Goal: Task Accomplishment & Management: Use online tool/utility

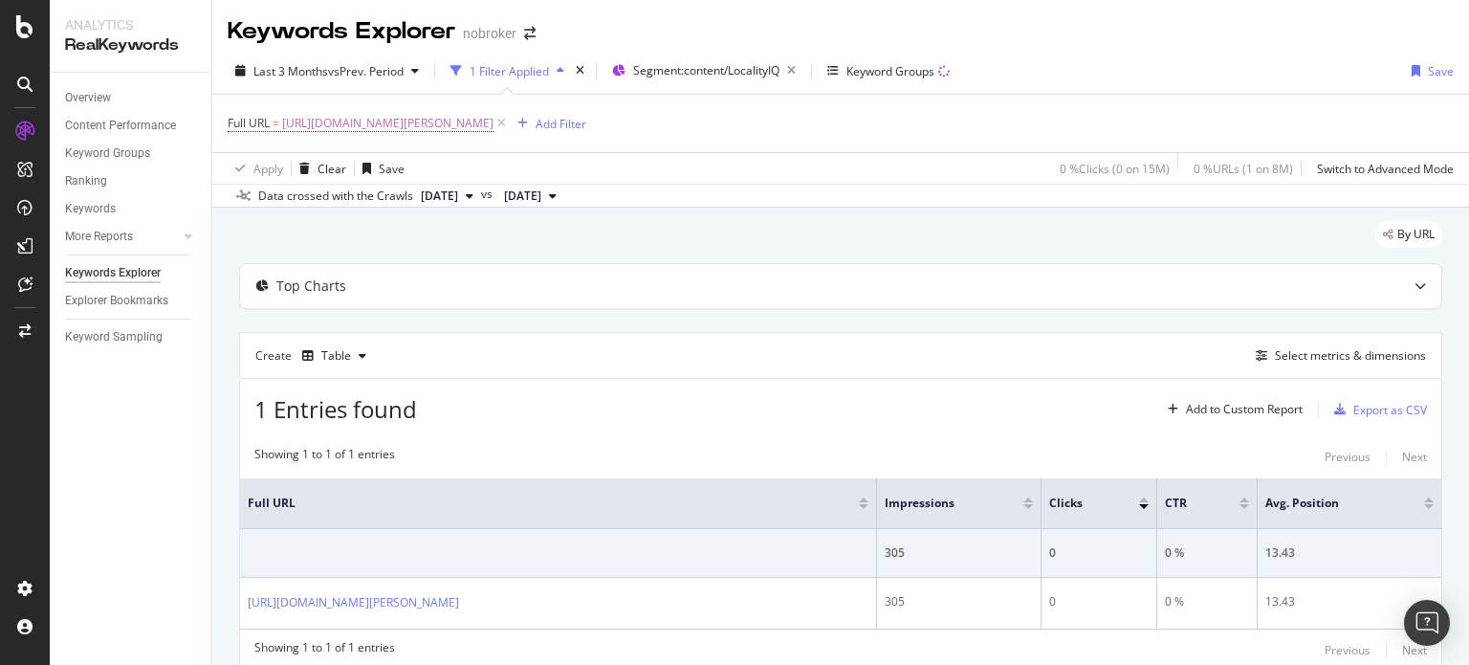
scroll to position [56, 0]
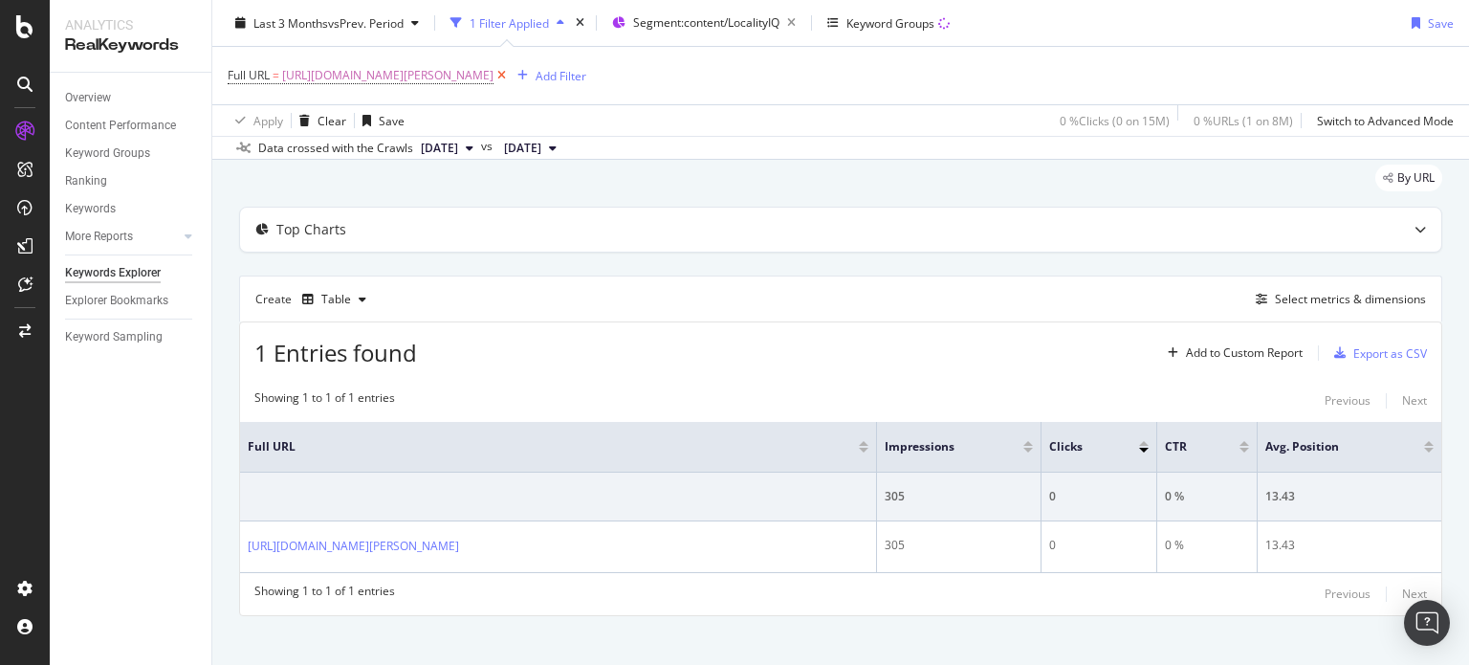
click at [510, 77] on icon at bounding box center [501, 75] width 16 height 19
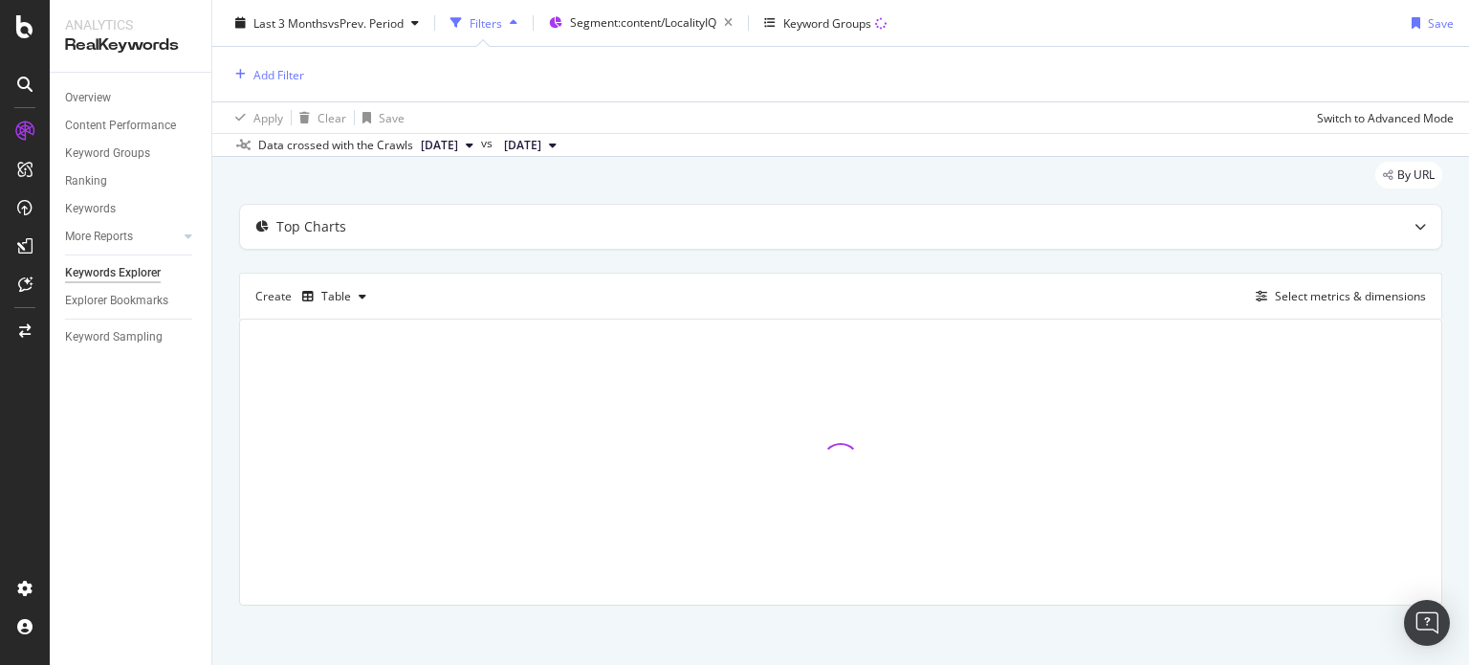
scroll to position [54, 0]
click at [246, 74] on div "button" at bounding box center [241, 74] width 26 height 11
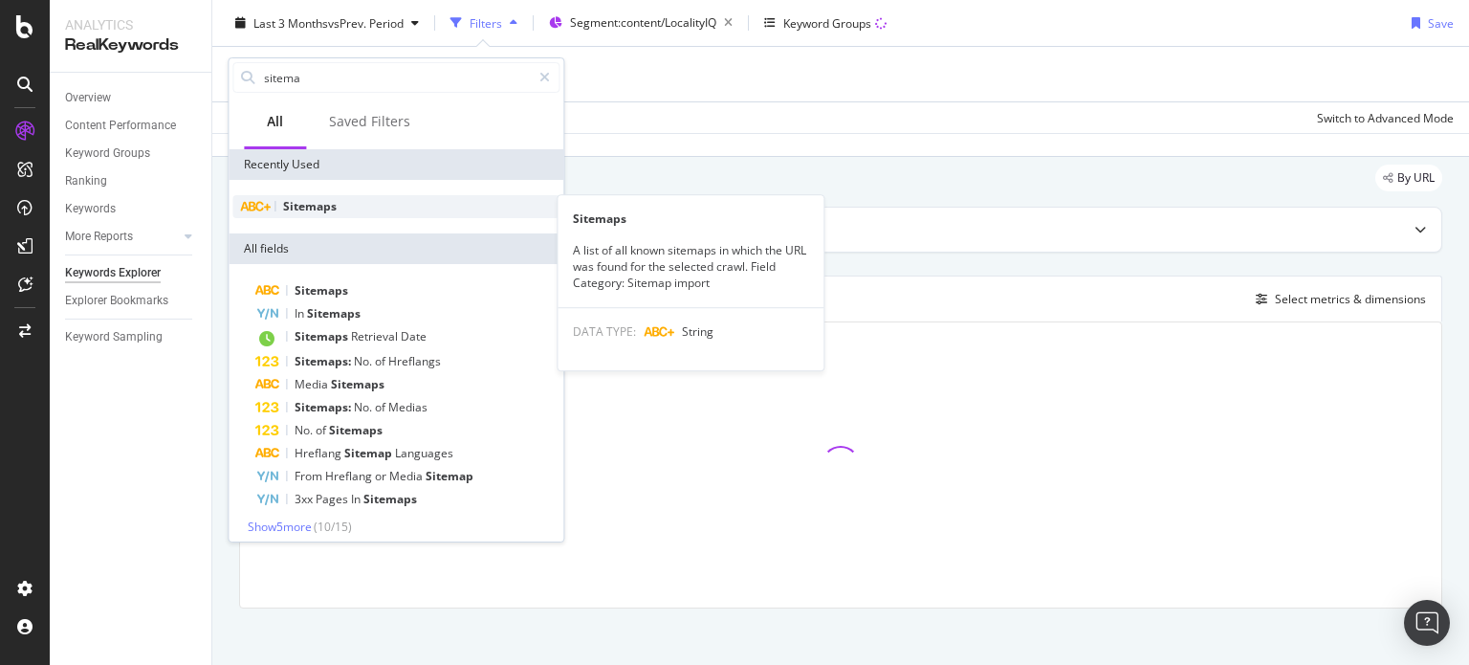
type input "sitema"
click at [294, 203] on span "Sitemaps" at bounding box center [310, 206] width 54 height 16
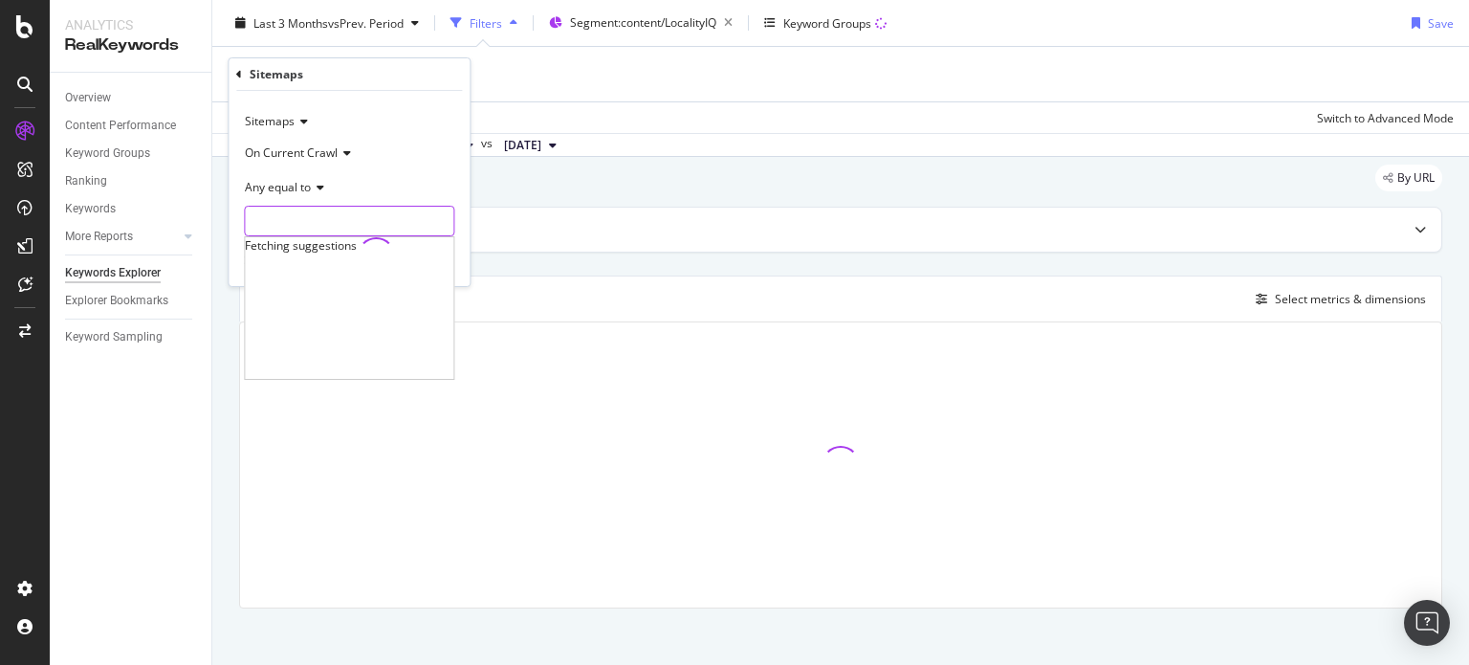
click at [258, 225] on input "text" at bounding box center [349, 221] width 208 height 31
type input "documen"
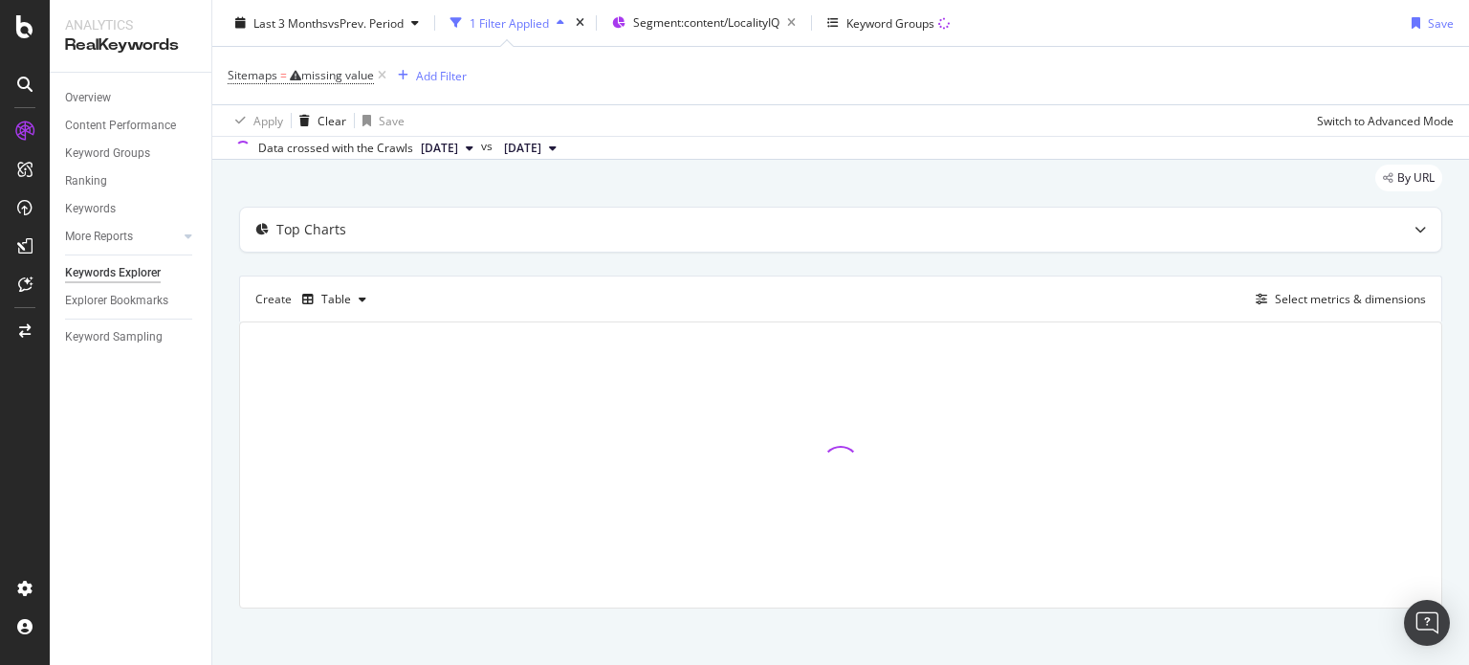
click at [689, 53] on div "Sitemaps = missing value Add Filter" at bounding box center [841, 75] width 1226 height 57
click at [803, 24] on icon "button" at bounding box center [791, 23] width 24 height 27
click at [347, 72] on div "missing value" at bounding box center [337, 75] width 73 height 16
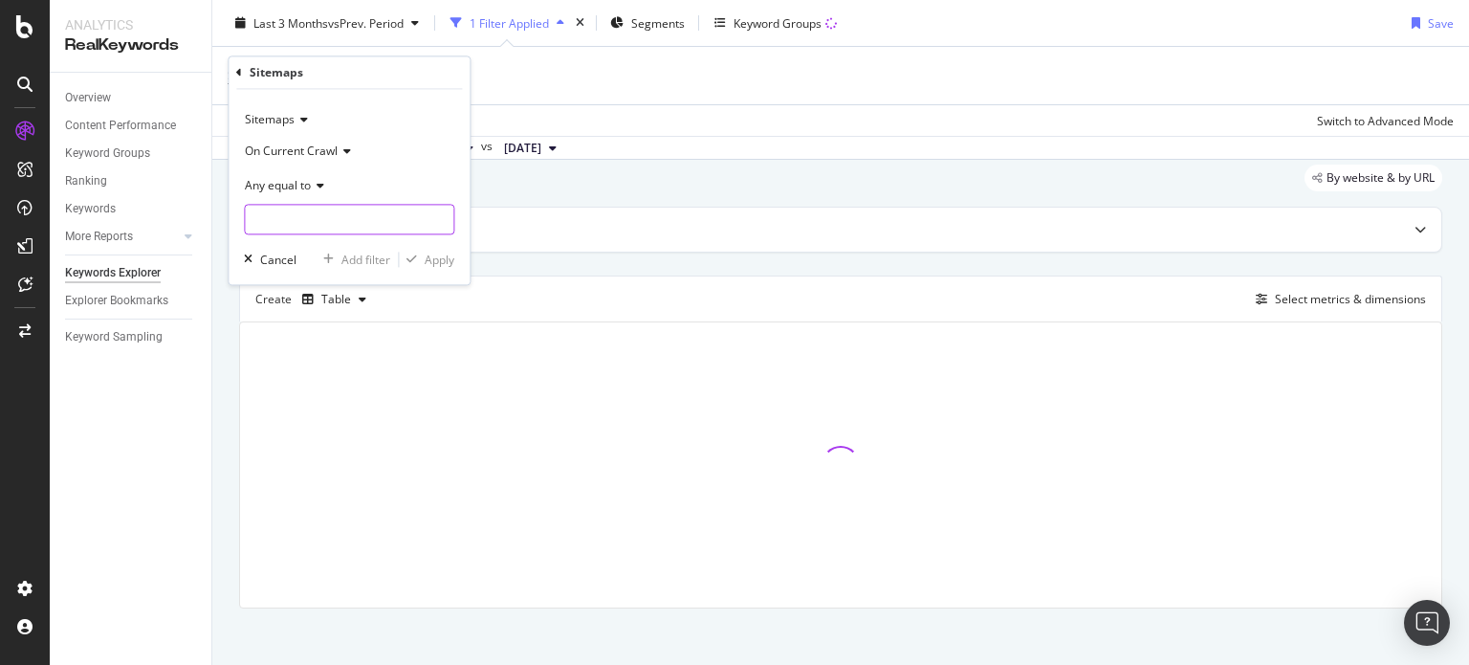
click at [317, 226] on input "text" at bounding box center [349, 220] width 208 height 31
click at [339, 219] on input "docume" at bounding box center [335, 220] width 181 height 31
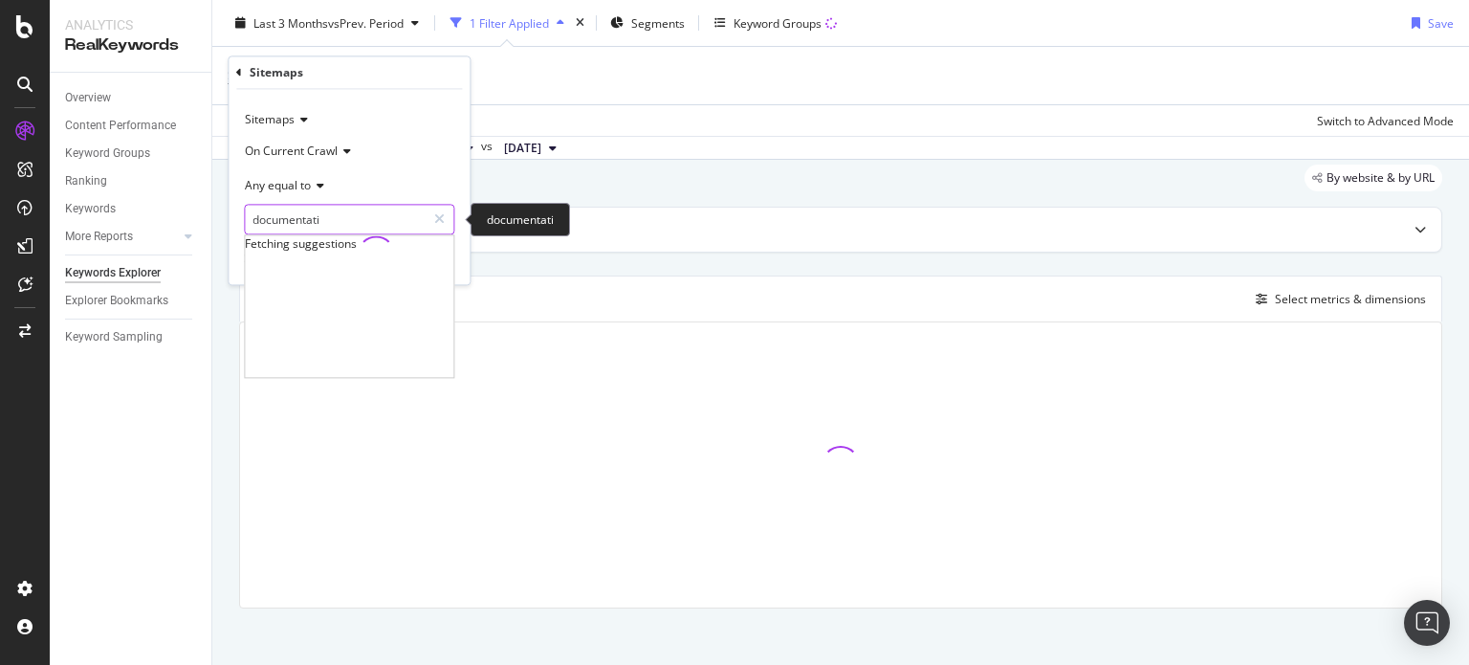
type input "documentatio"
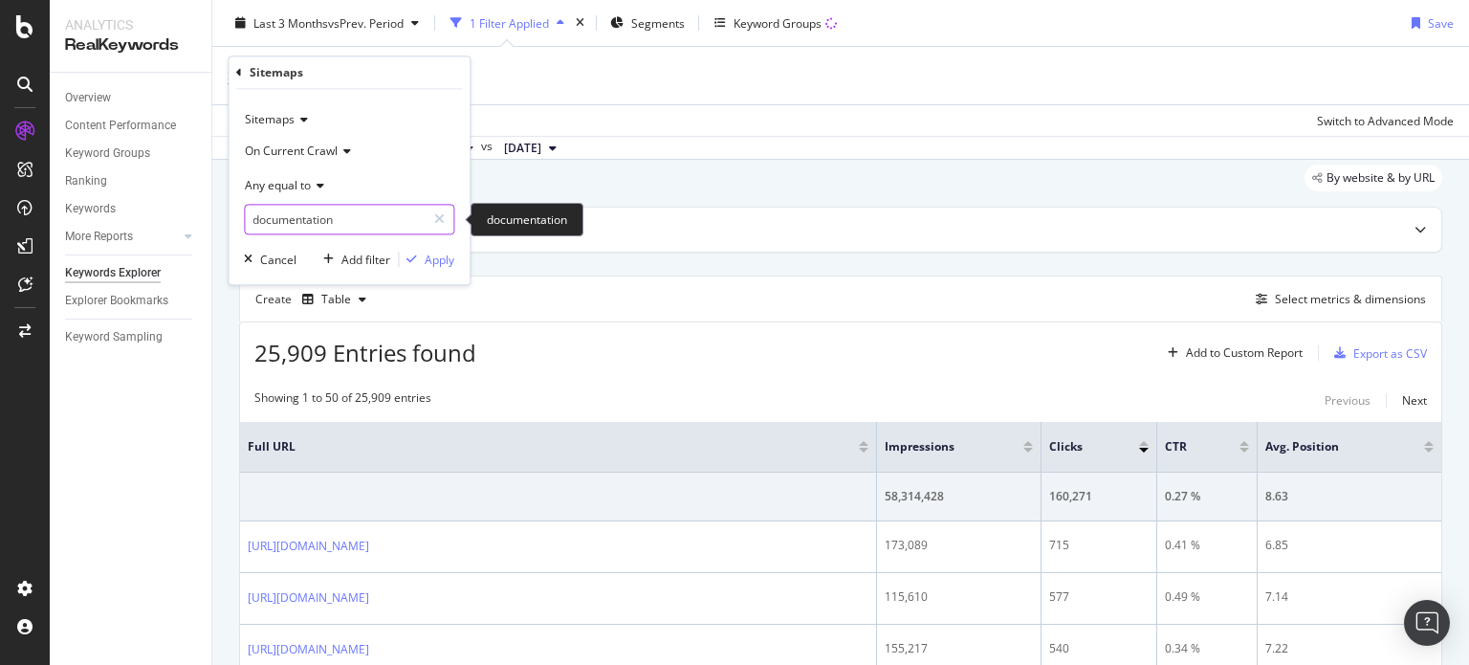
click at [294, 218] on input "documentation" at bounding box center [335, 220] width 181 height 31
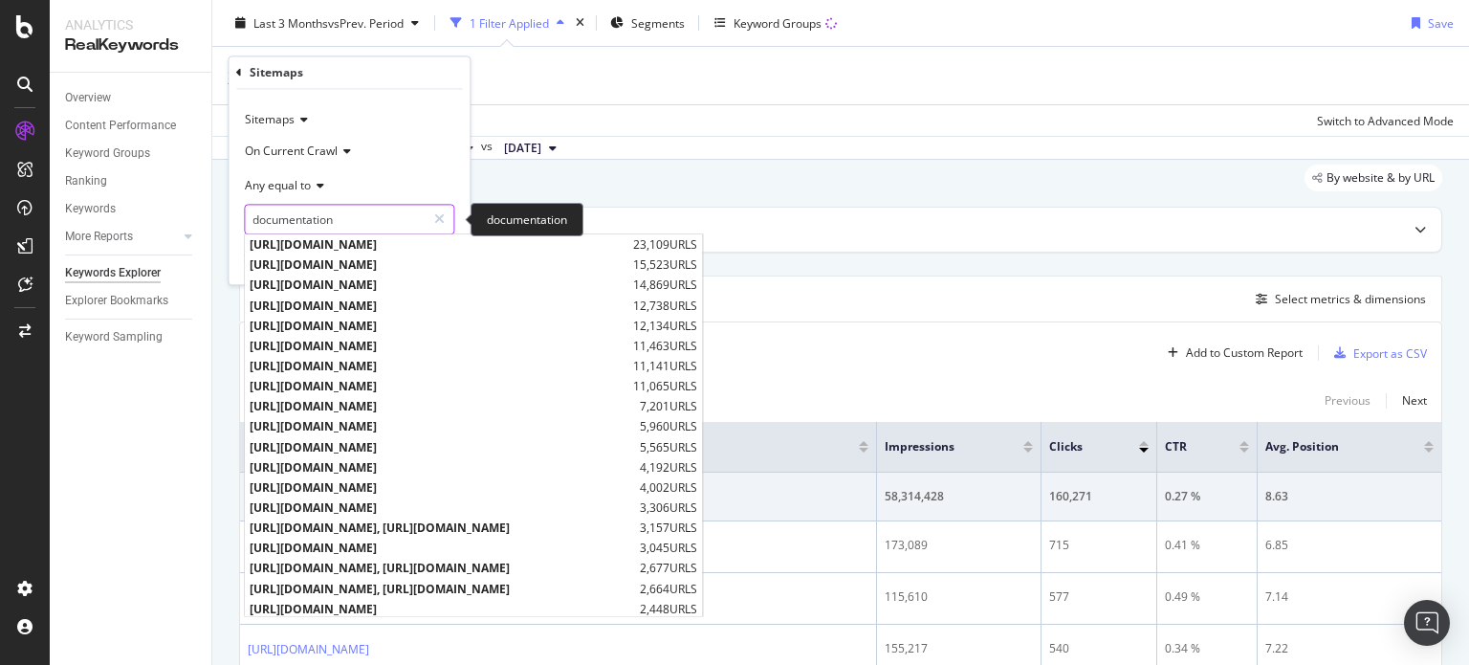
click at [398, 216] on input "documentation" at bounding box center [335, 220] width 181 height 31
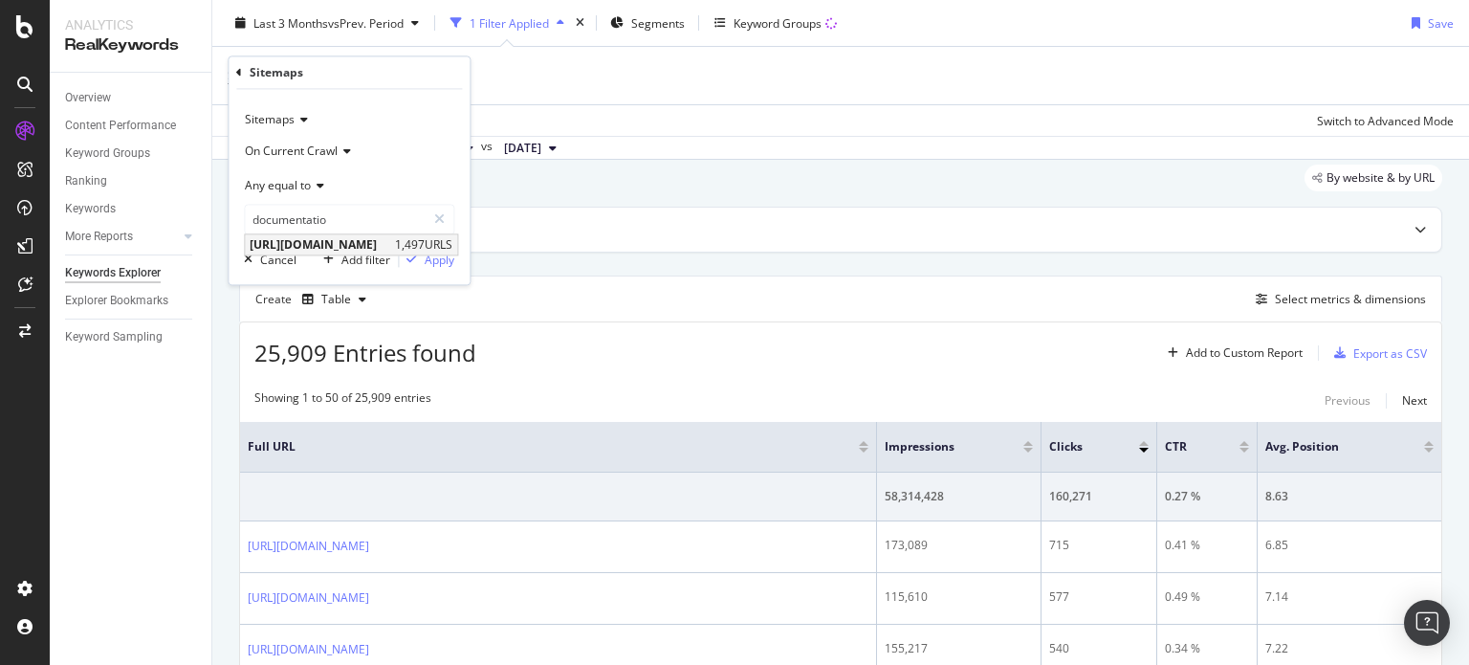
click at [390, 244] on span "[URL][DOMAIN_NAME]" at bounding box center [320, 245] width 141 height 16
type input "[URL][DOMAIN_NAME]"
click at [436, 260] on div "Apply" at bounding box center [440, 259] width 30 height 16
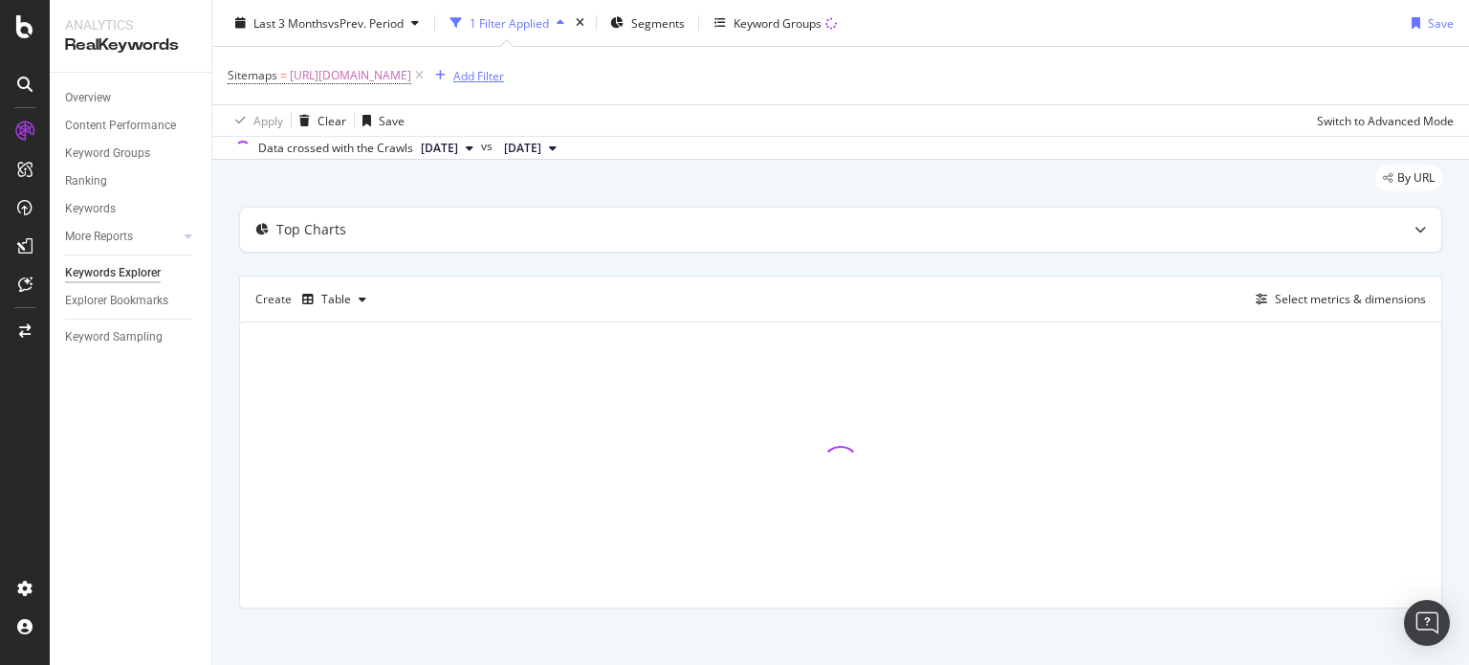
click at [504, 65] on div "Add Filter" at bounding box center [465, 75] width 76 height 21
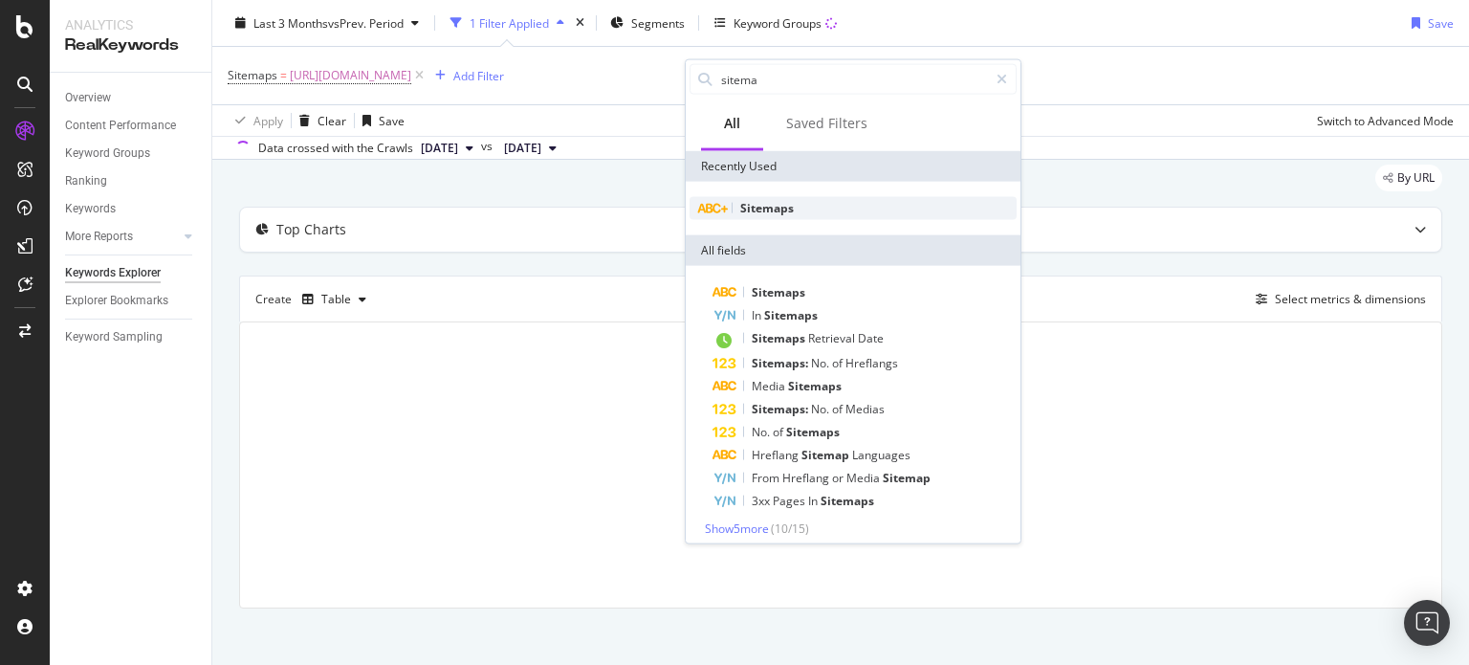
click at [761, 217] on div "Sitemaps" at bounding box center [852, 208] width 327 height 23
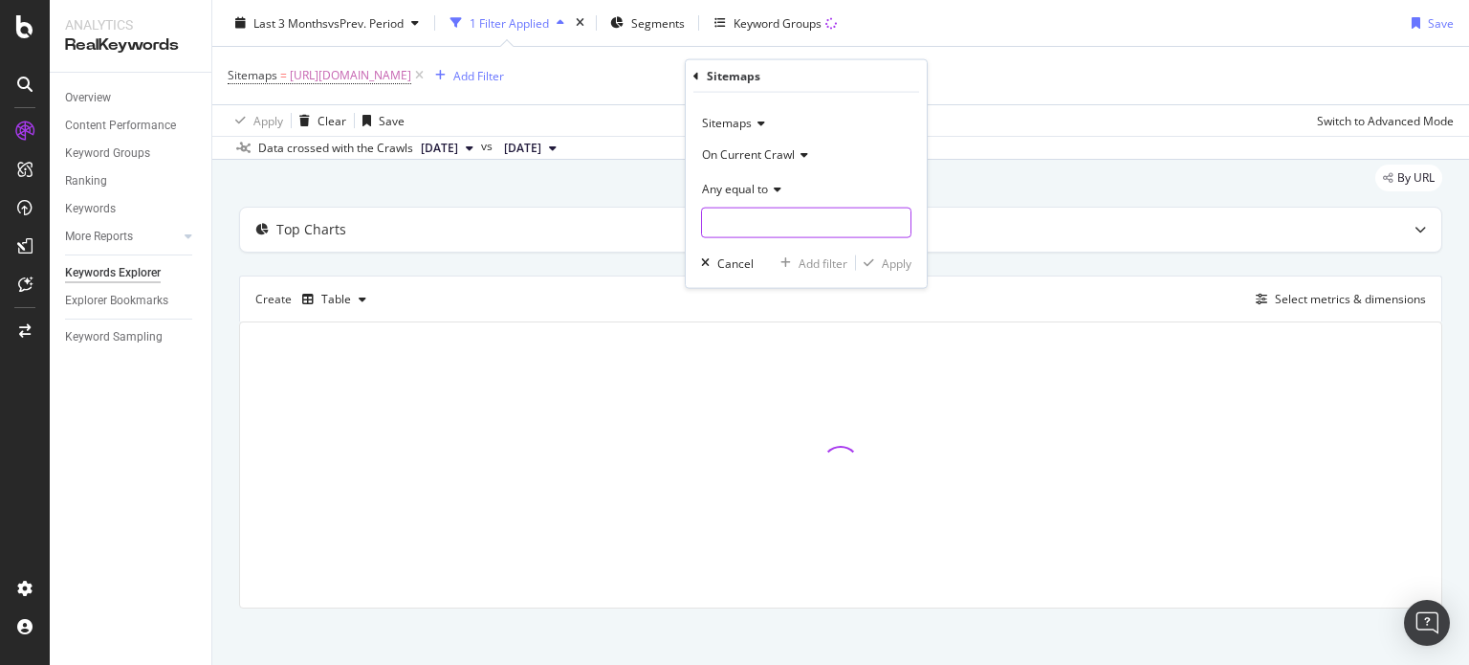
click at [738, 229] on input "text" at bounding box center [806, 222] width 208 height 31
click at [772, 240] on span "[URL][DOMAIN_NAME]" at bounding box center [782, 248] width 150 height 16
type input "[URL][DOMAIN_NAME]"
click at [904, 261] on div "Apply" at bounding box center [897, 262] width 30 height 16
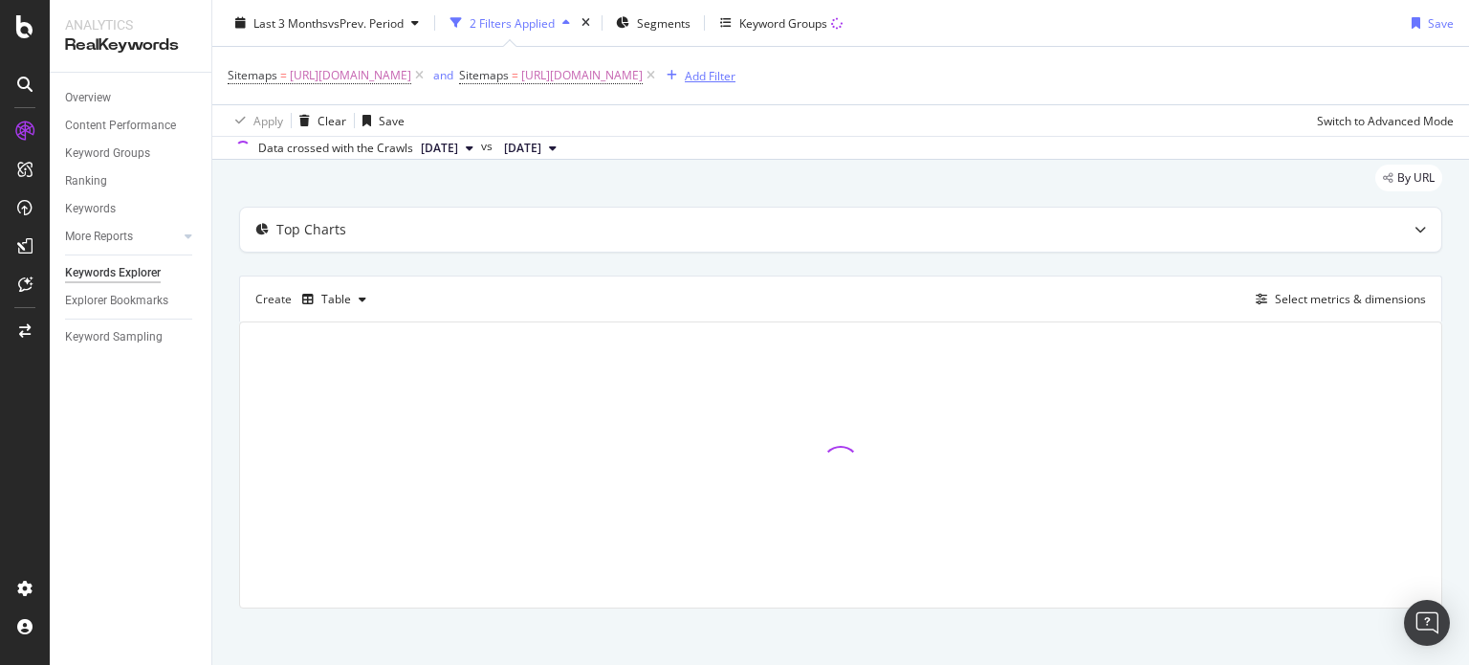
click at [735, 68] on div "Add Filter" at bounding box center [710, 75] width 51 height 16
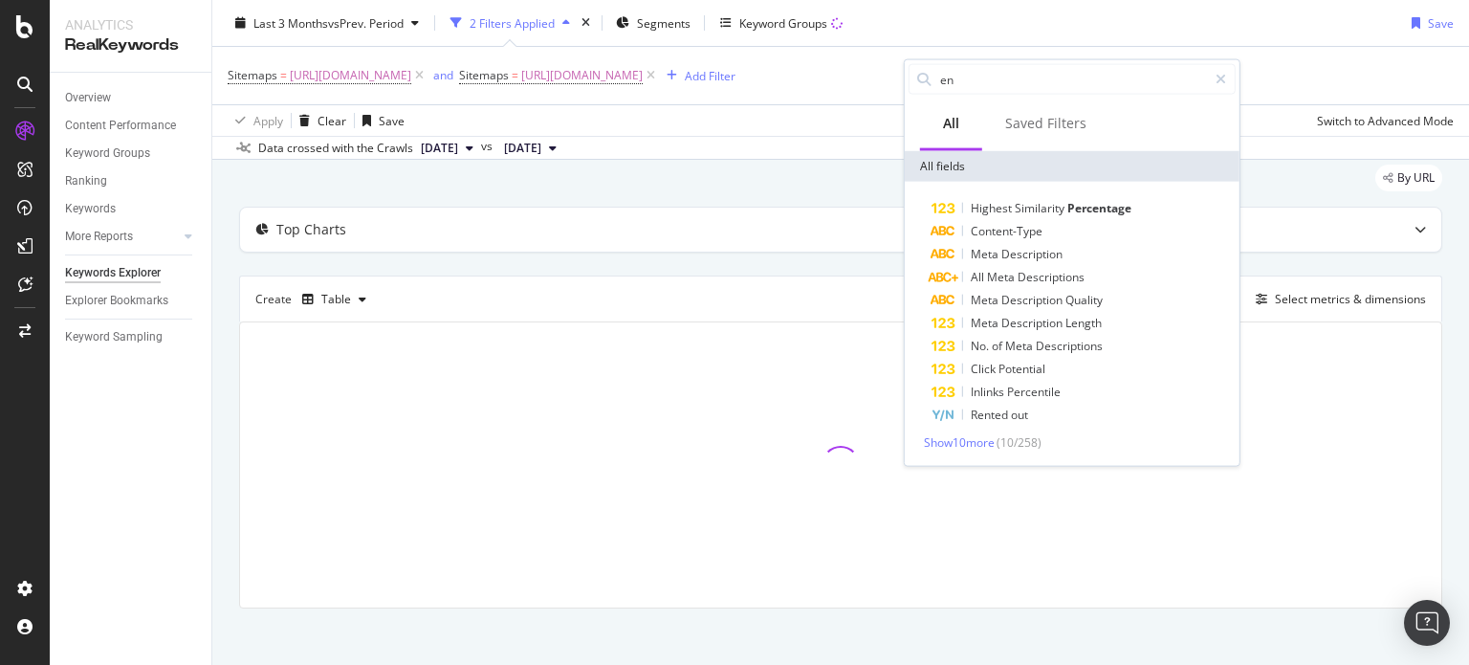
type input "e"
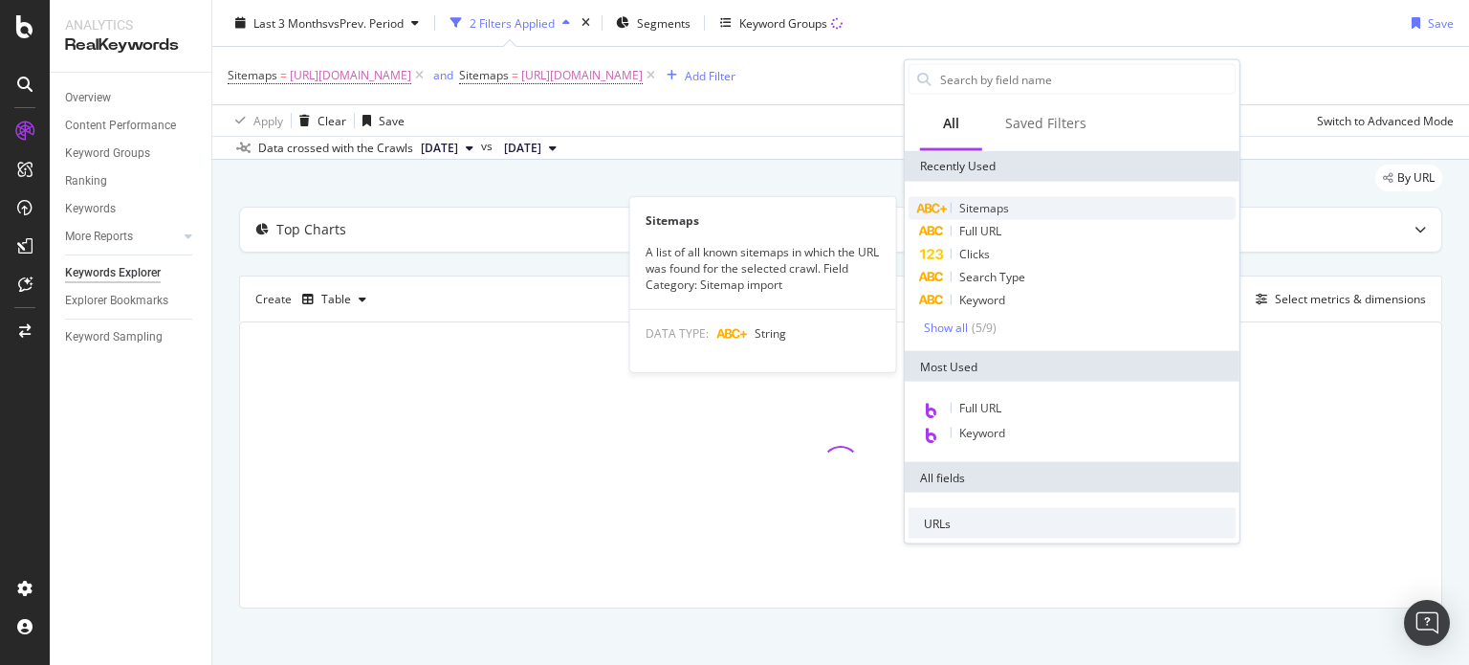
click at [1010, 206] on div "Sitemaps" at bounding box center [1071, 208] width 327 height 23
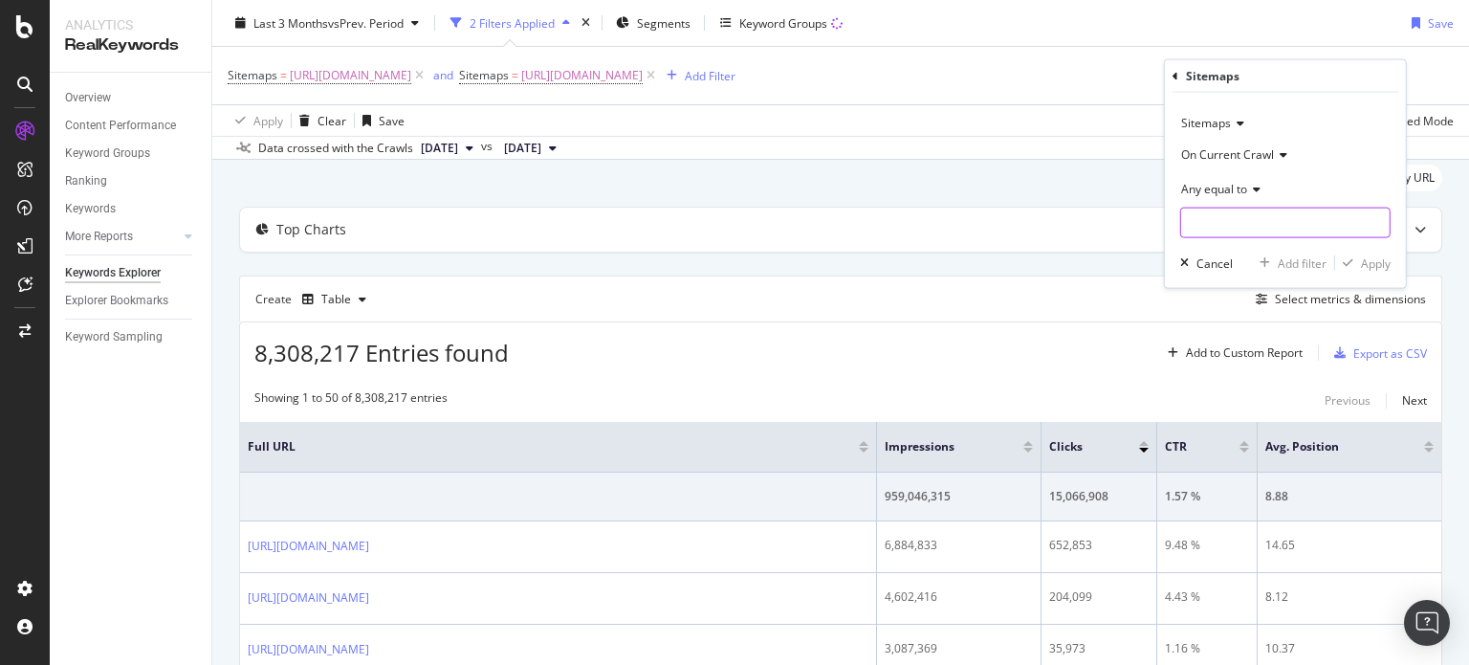
click at [1224, 221] on input "text" at bounding box center [1285, 222] width 208 height 31
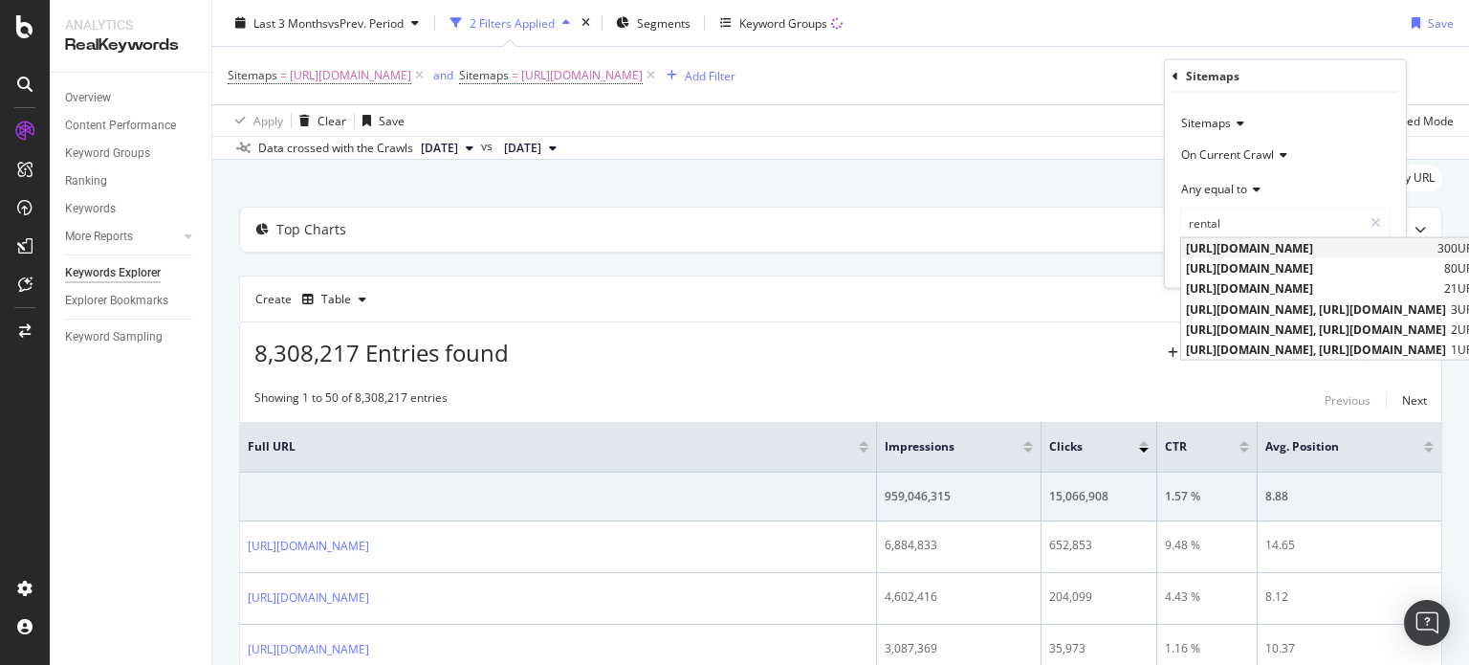
click at [1257, 249] on span "[URL][DOMAIN_NAME]" at bounding box center [1309, 248] width 247 height 16
type input "[URL][DOMAIN_NAME]"
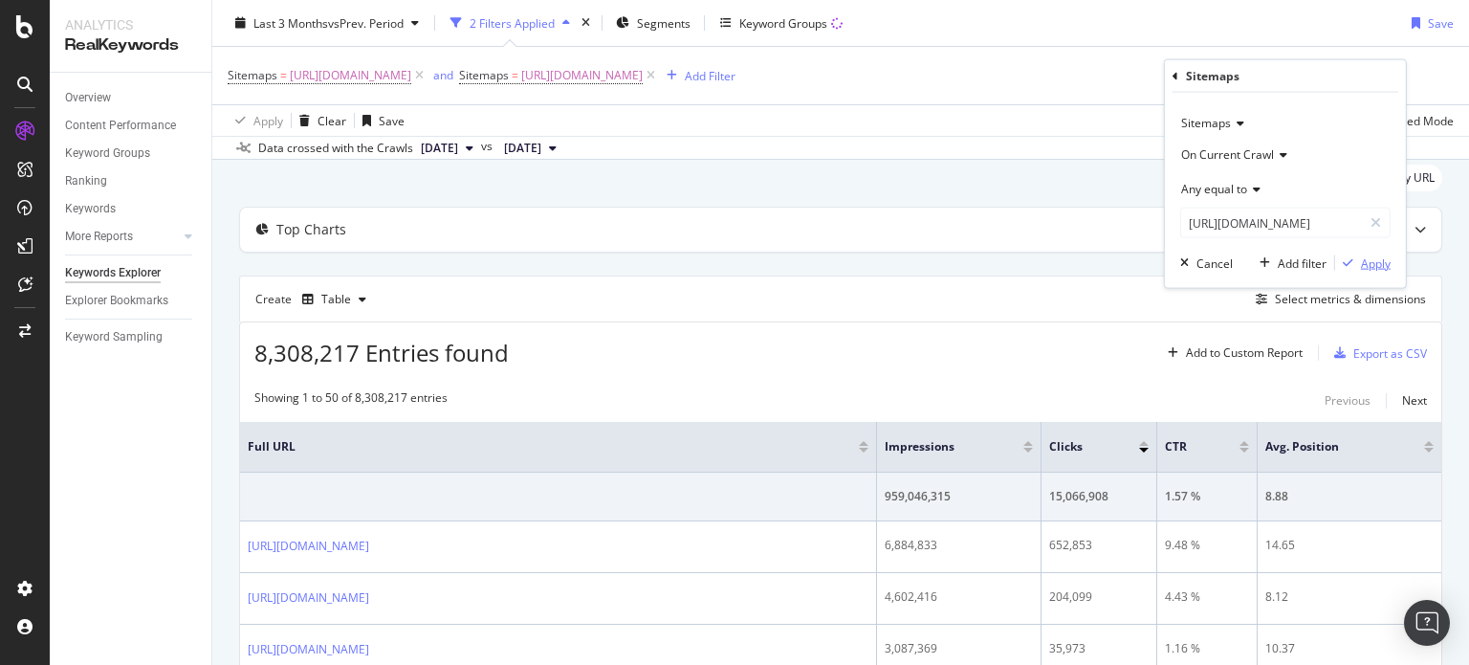
click at [1373, 264] on div "Apply" at bounding box center [1376, 262] width 30 height 16
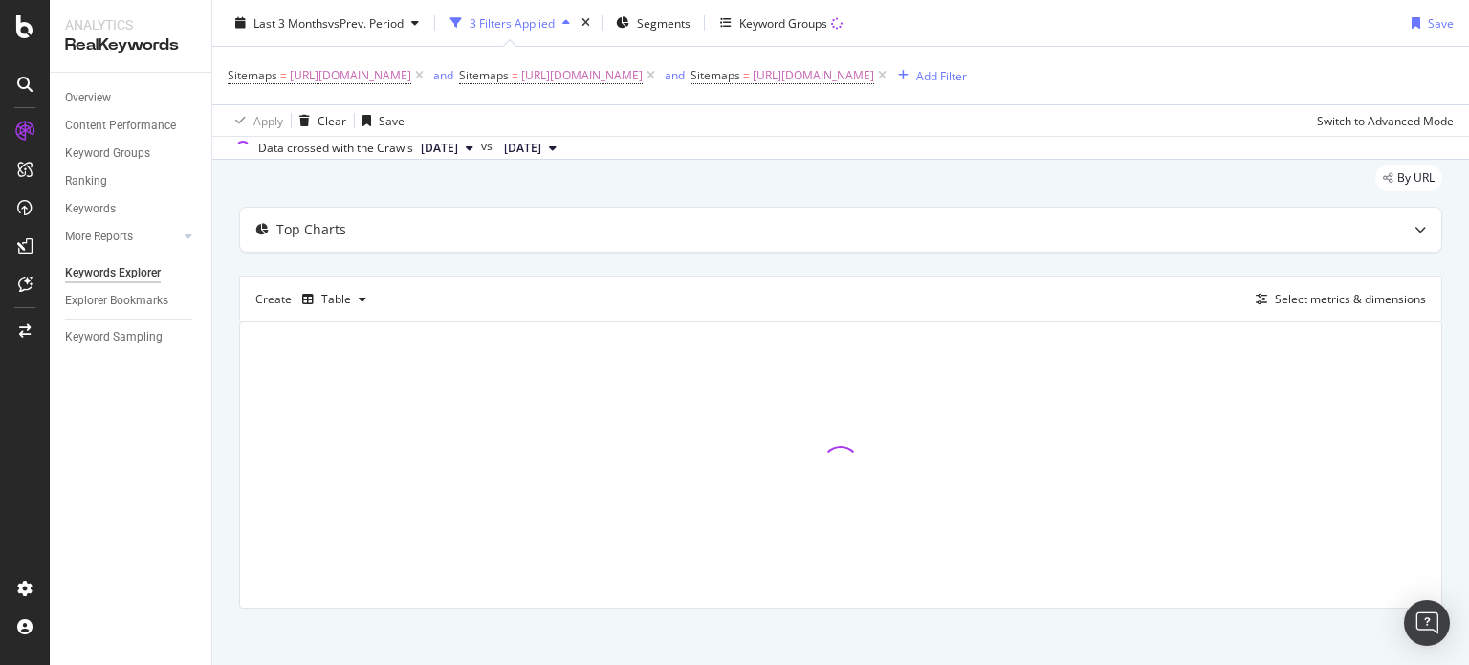
scroll to position [83, 0]
click at [916, 83] on div "Add Filter" at bounding box center [941, 75] width 51 height 16
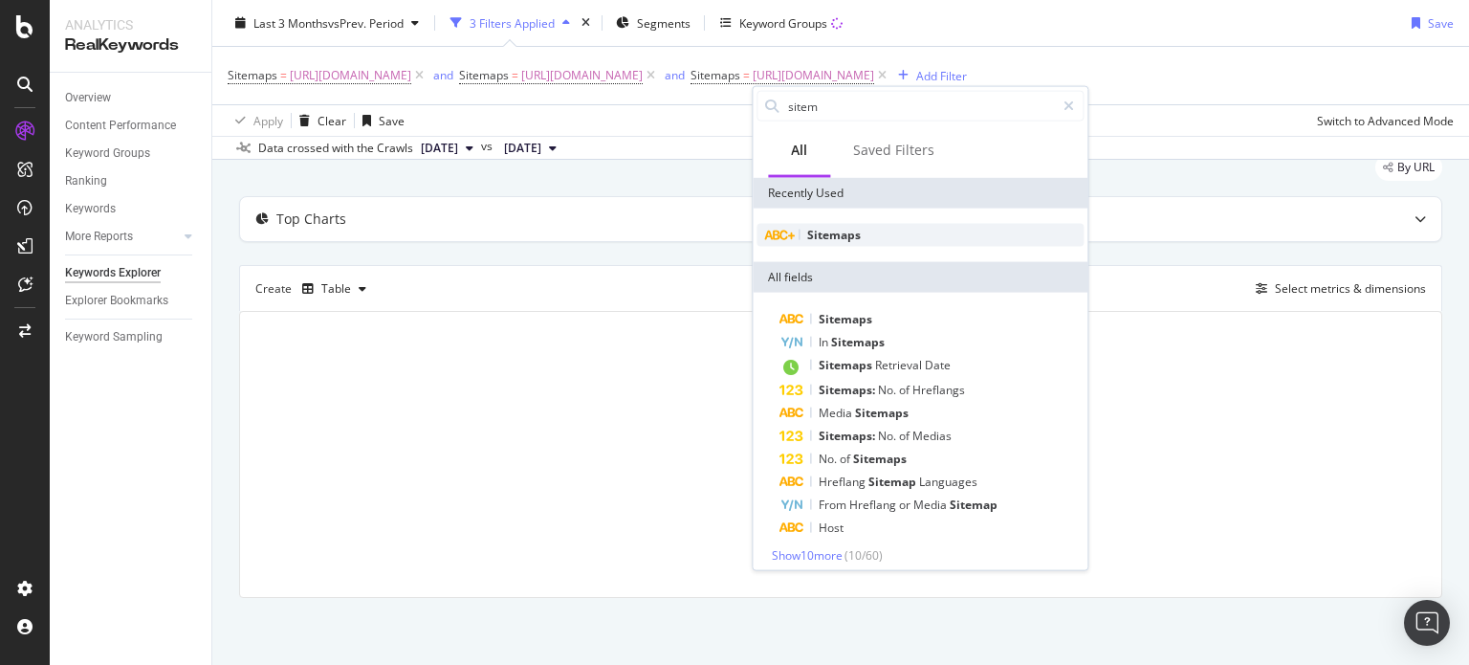
type input "sitem"
click at [815, 229] on span "Sitemaps" at bounding box center [834, 235] width 54 height 16
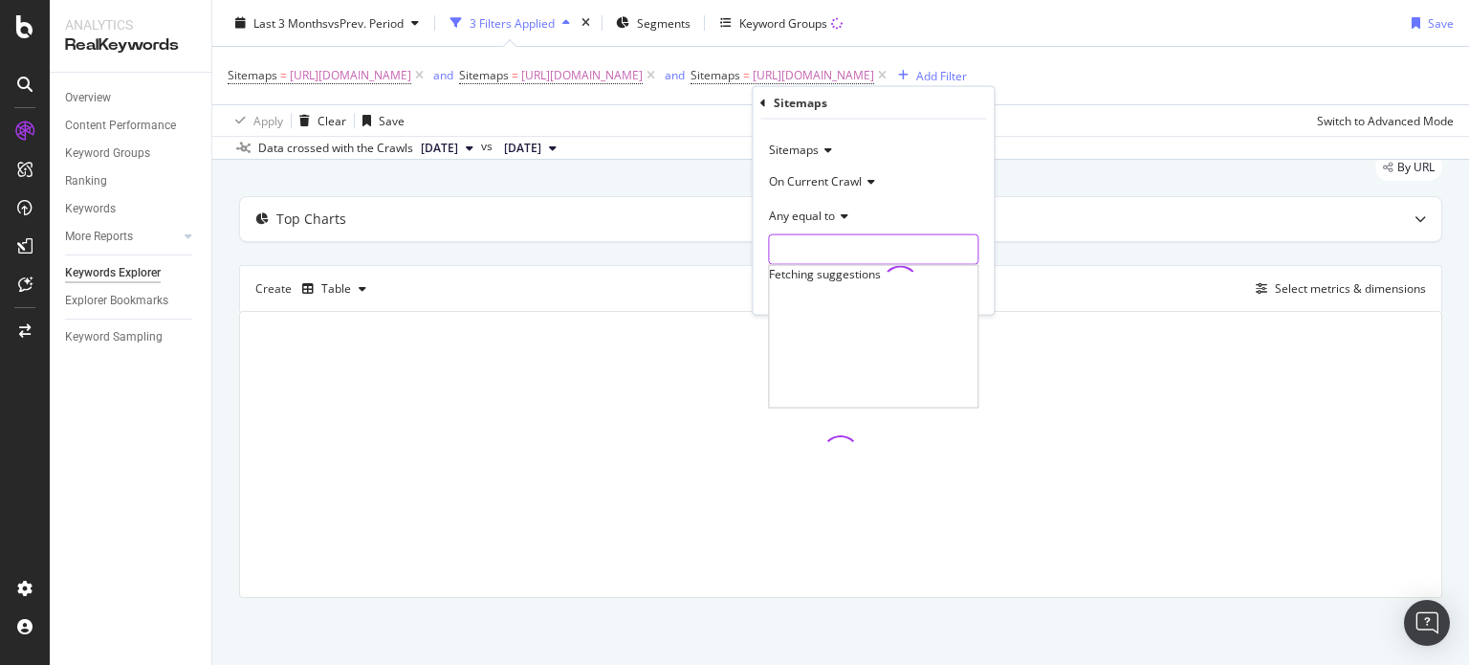
click at [823, 252] on input "text" at bounding box center [873, 249] width 208 height 31
type input "lease"
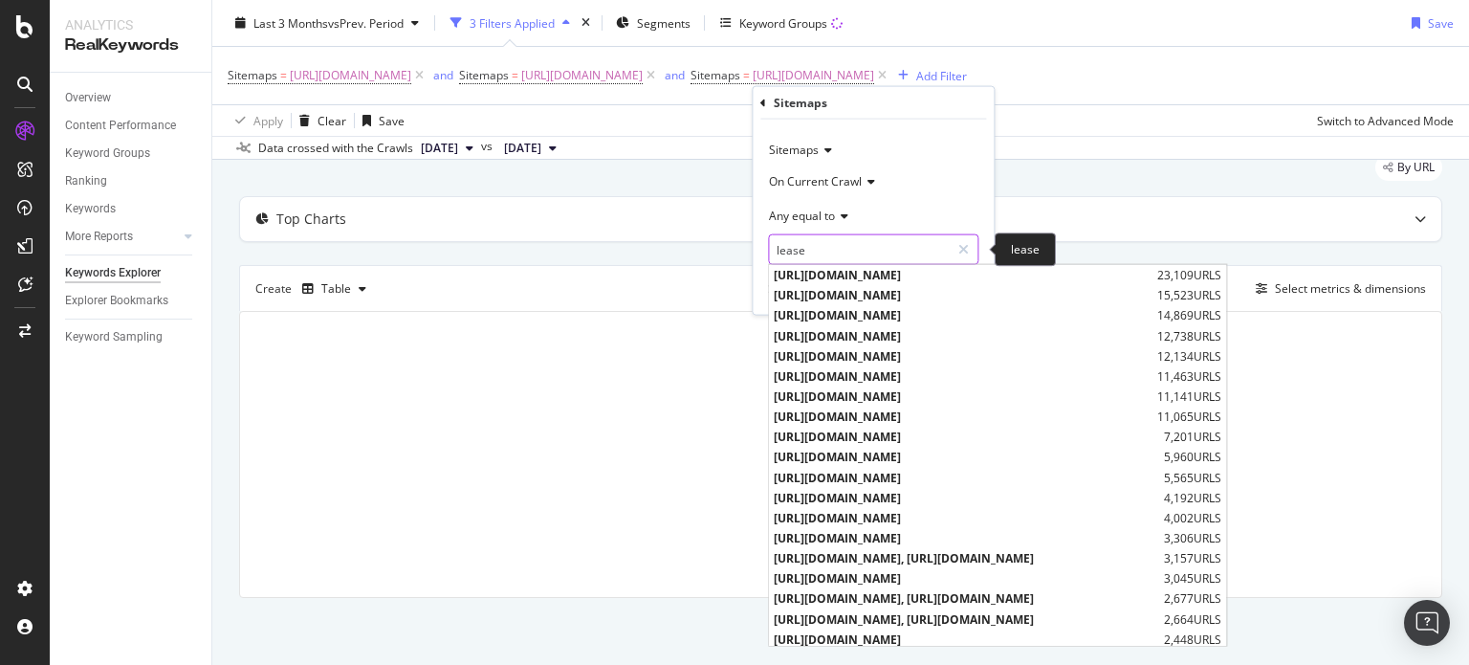
click at [841, 236] on input "lease" at bounding box center [859, 249] width 181 height 31
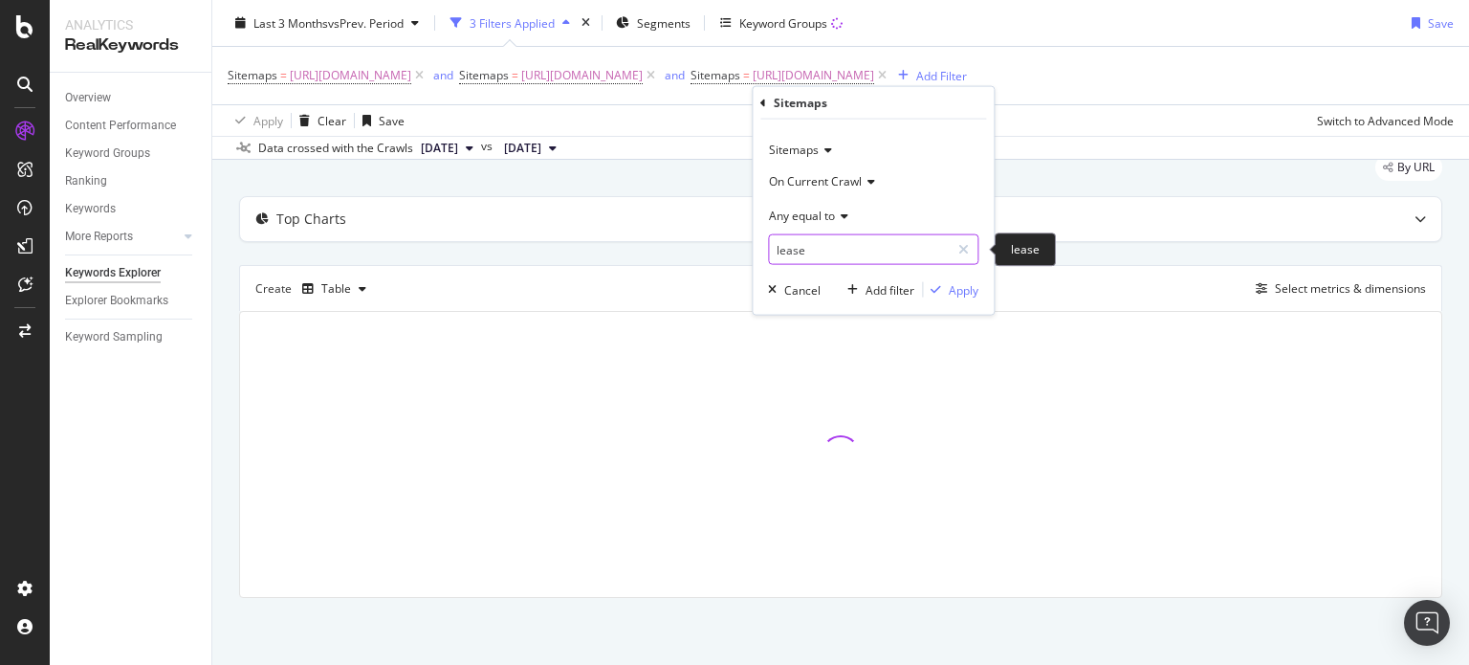
click at [878, 255] on input "lease" at bounding box center [859, 249] width 181 height 31
click at [853, 255] on input "lease" at bounding box center [859, 249] width 181 height 31
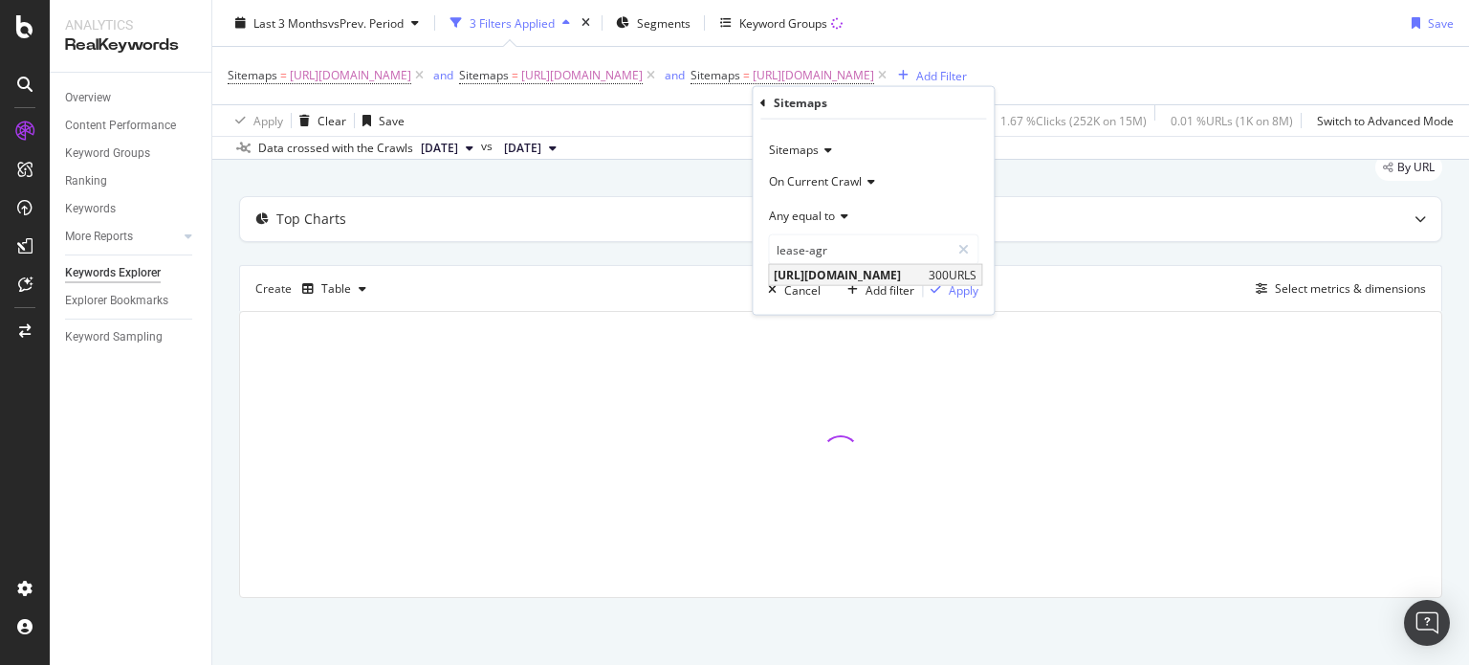
click at [924, 274] on span "[URL][DOMAIN_NAME]" at bounding box center [849, 275] width 150 height 16
type input "[URL][DOMAIN_NAME]"
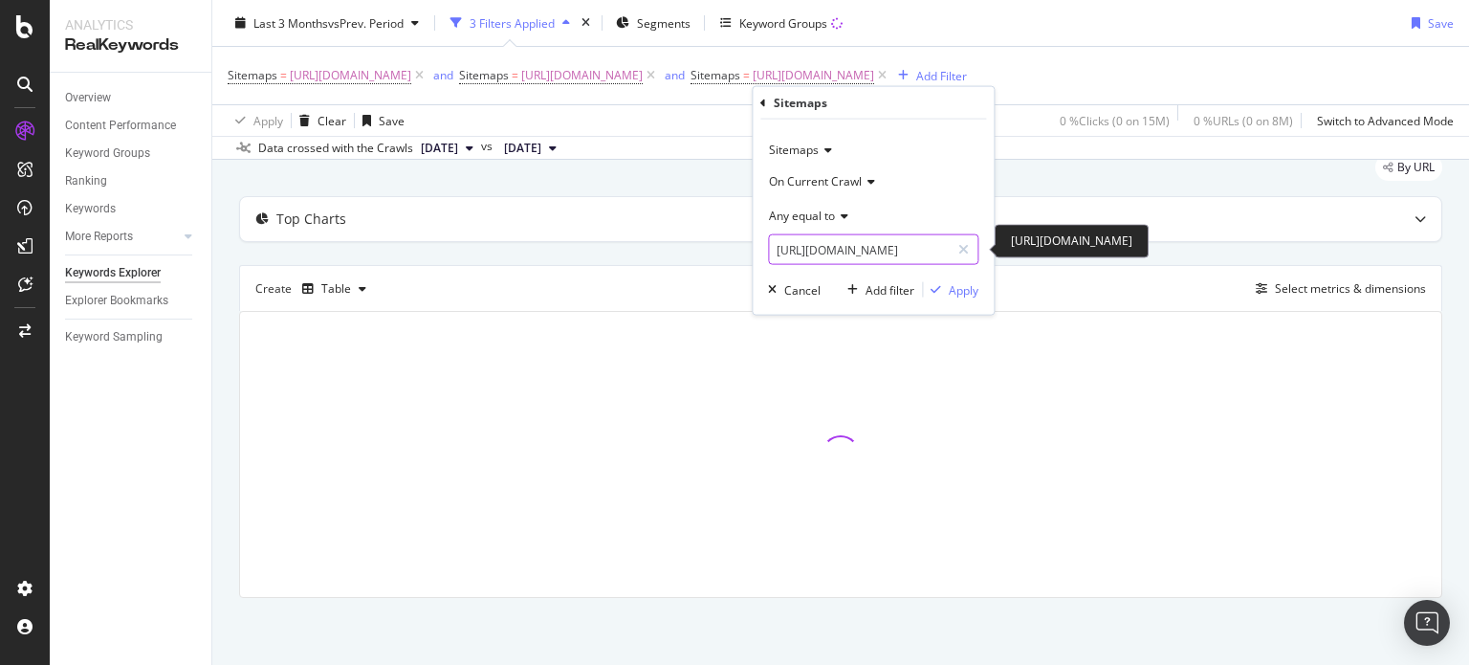
click at [903, 243] on input "[URL][DOMAIN_NAME]" at bounding box center [859, 249] width 181 height 31
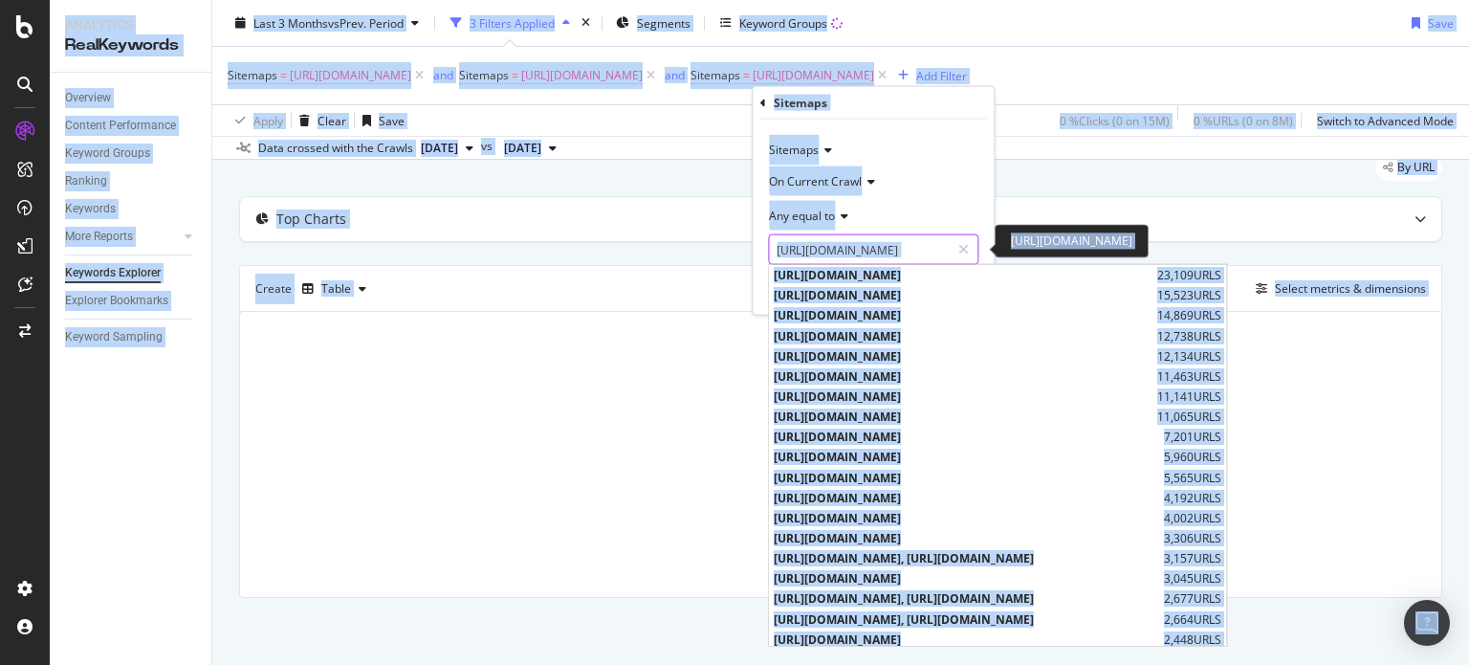
click at [874, 248] on input "[URL][DOMAIN_NAME]" at bounding box center [859, 249] width 181 height 31
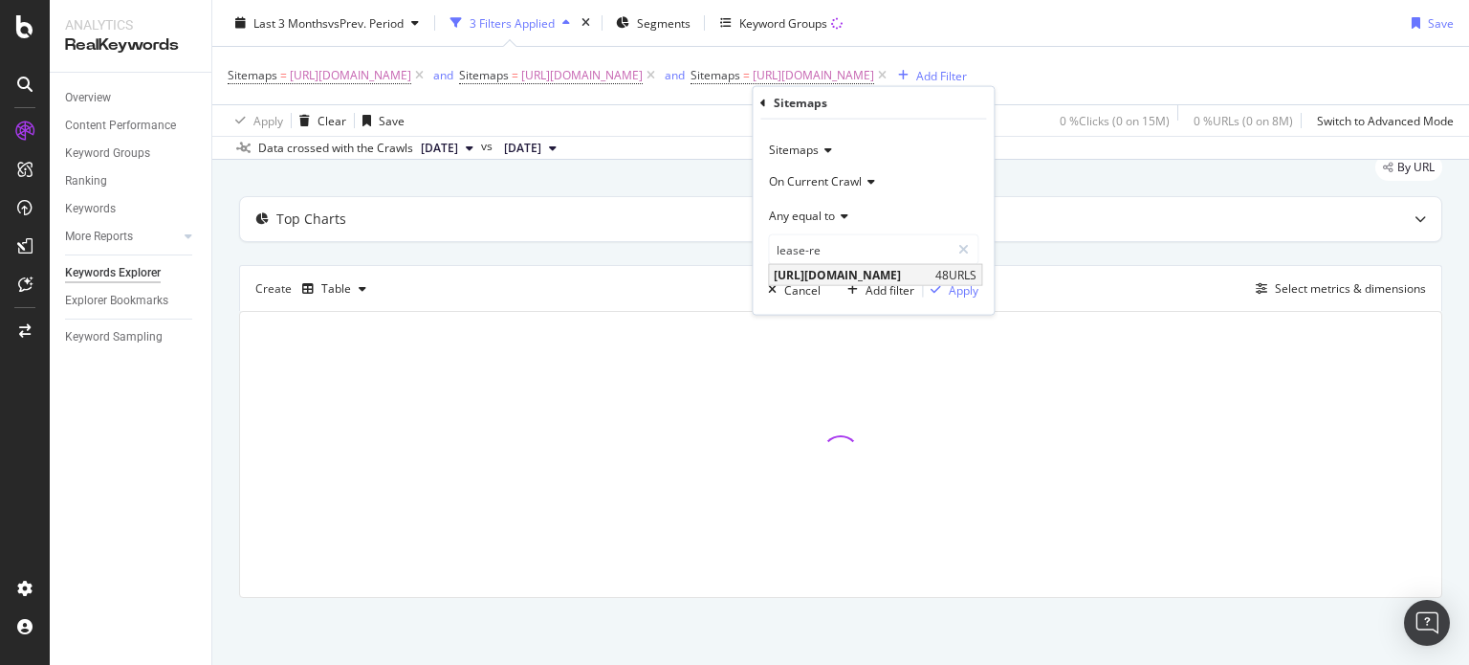
click at [930, 275] on span "[URL][DOMAIN_NAME]" at bounding box center [852, 275] width 157 height 16
type input "[URL][DOMAIN_NAME]"
click at [954, 287] on div "Apply" at bounding box center [963, 289] width 30 height 16
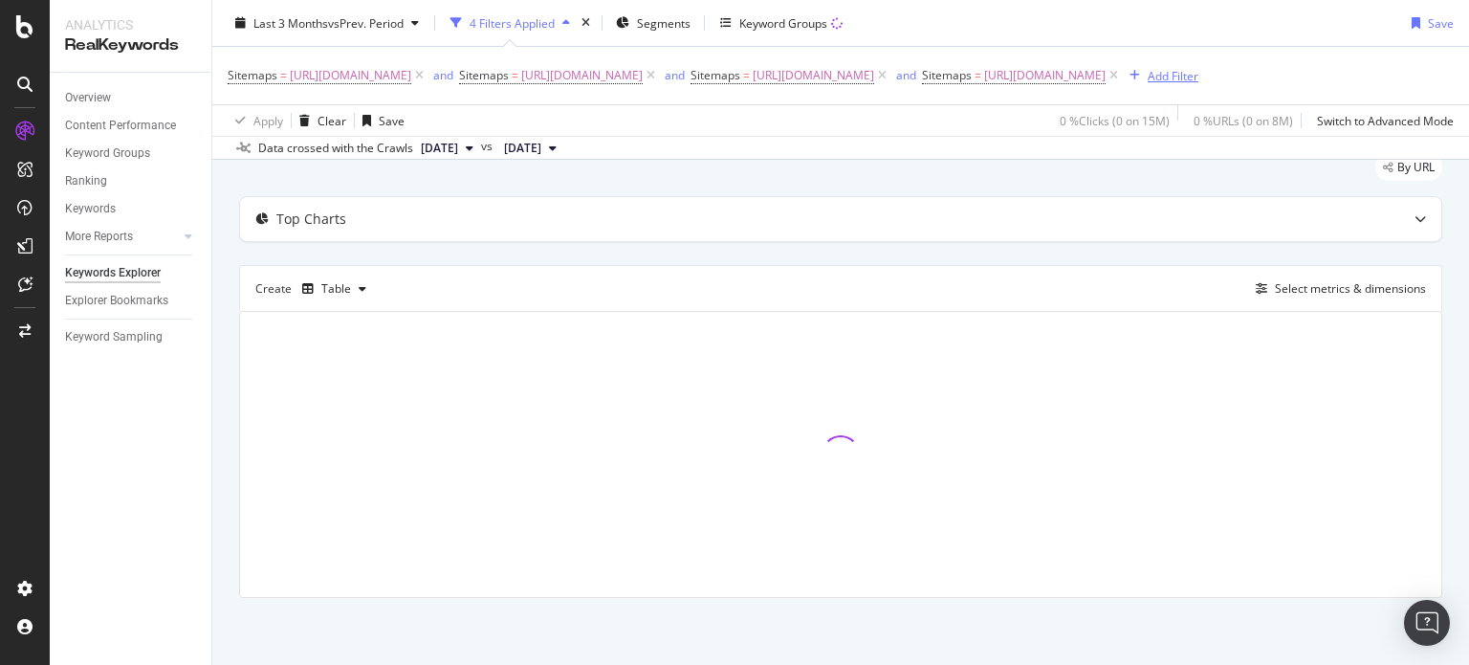
click at [1198, 83] on div "Add Filter" at bounding box center [1172, 75] width 51 height 16
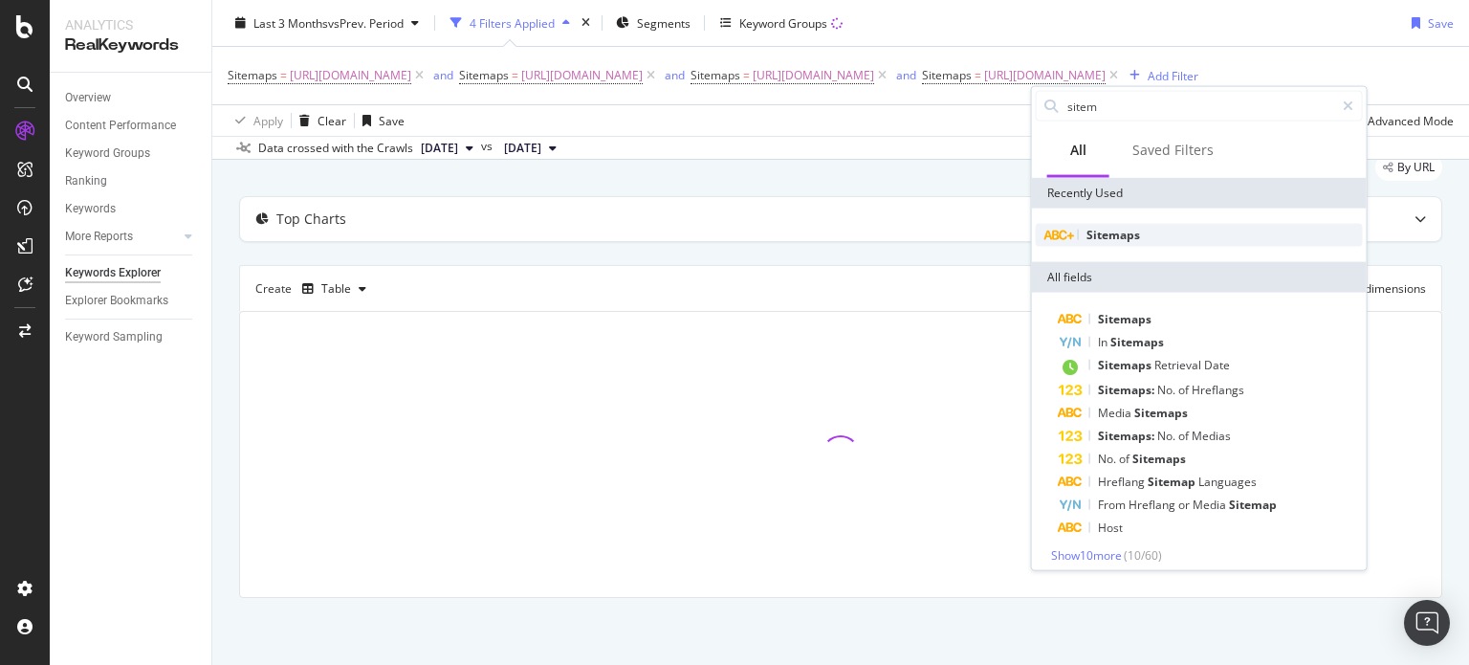
click at [1139, 233] on div "Sitemaps" at bounding box center [1198, 235] width 327 height 23
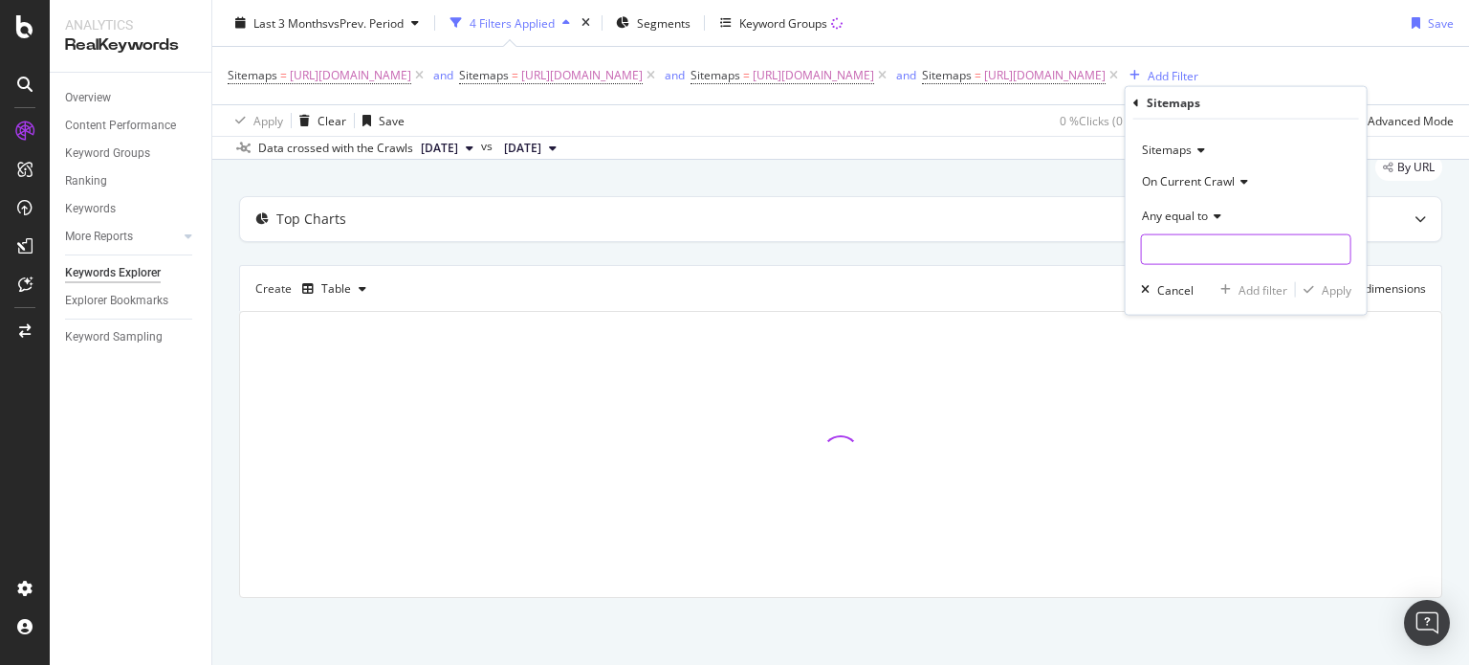
click at [1190, 242] on input "text" at bounding box center [1246, 249] width 208 height 31
click at [1245, 271] on span "[URL][DOMAIN_NAME]" at bounding box center [1221, 275] width 150 height 16
type input "[URL][DOMAIN_NAME]"
click at [1328, 288] on div "Apply" at bounding box center [1336, 289] width 30 height 16
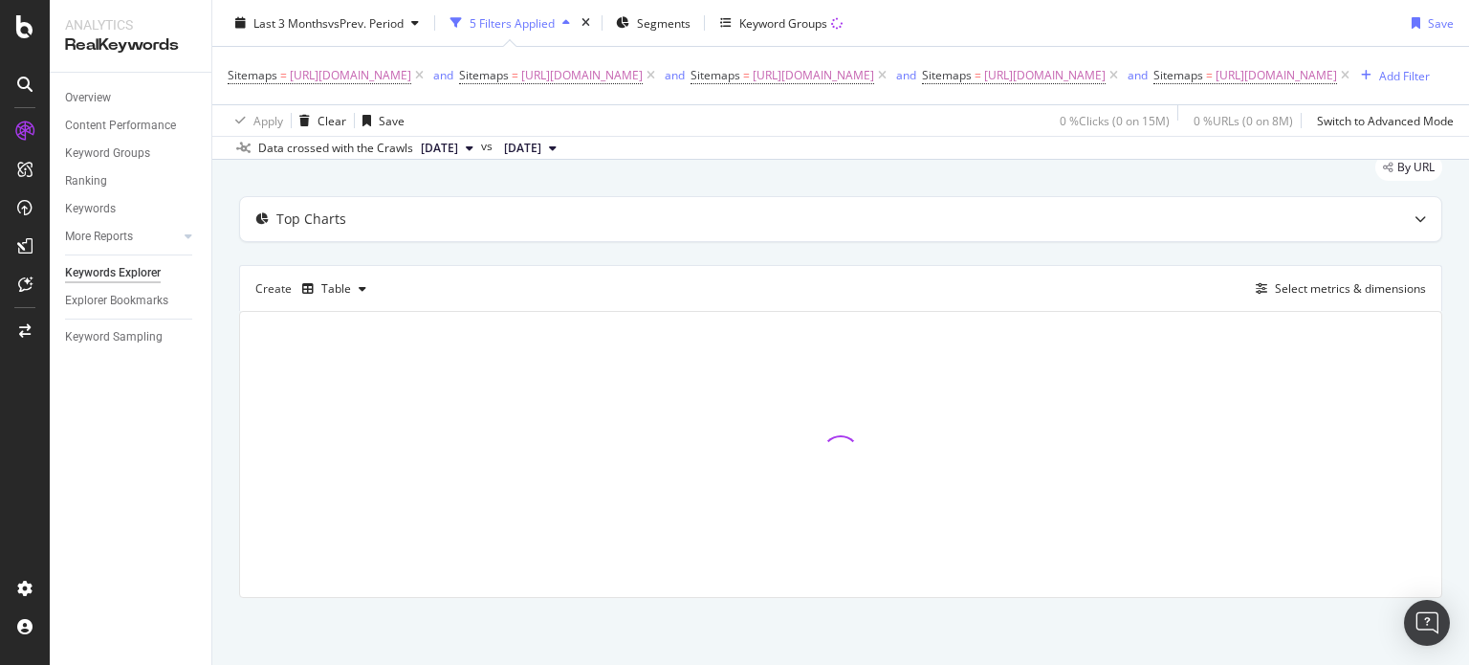
scroll to position [110, 0]
click at [1379, 83] on div "Add Filter" at bounding box center [1404, 75] width 51 height 16
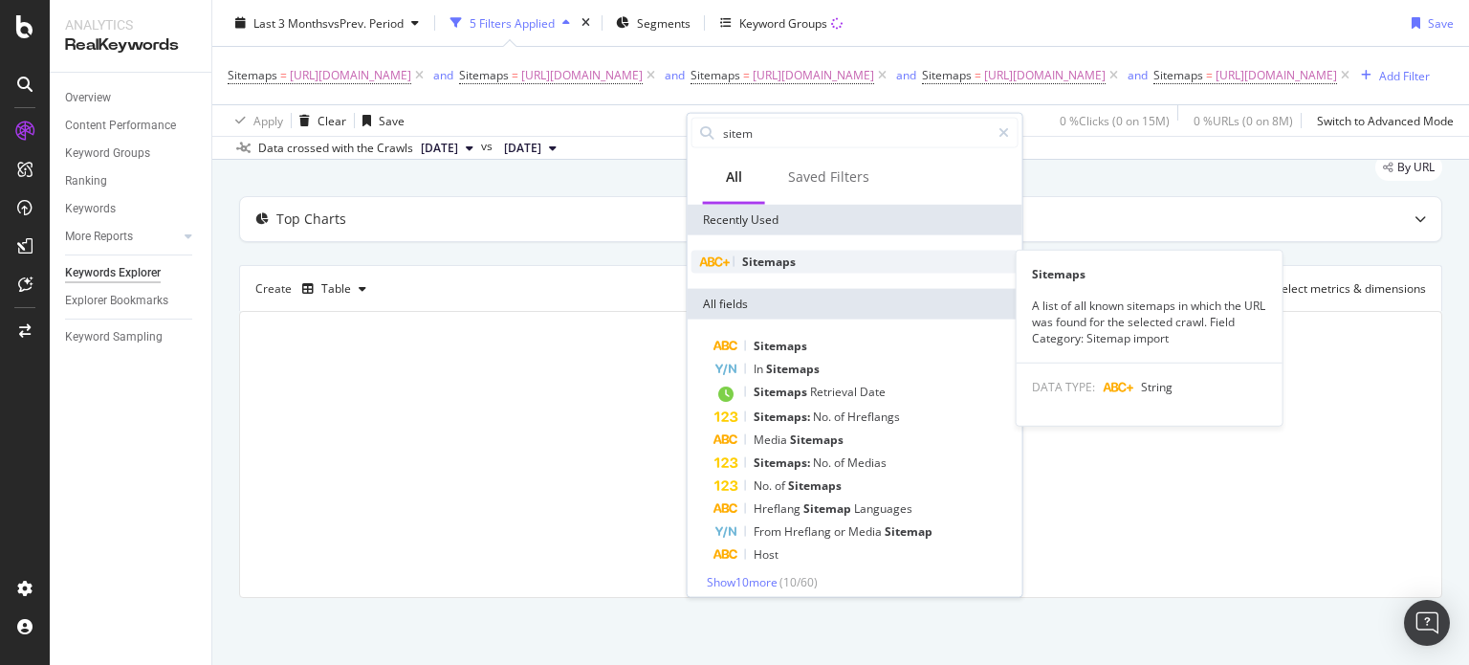
click at [767, 262] on span "Sitemaps" at bounding box center [769, 261] width 54 height 16
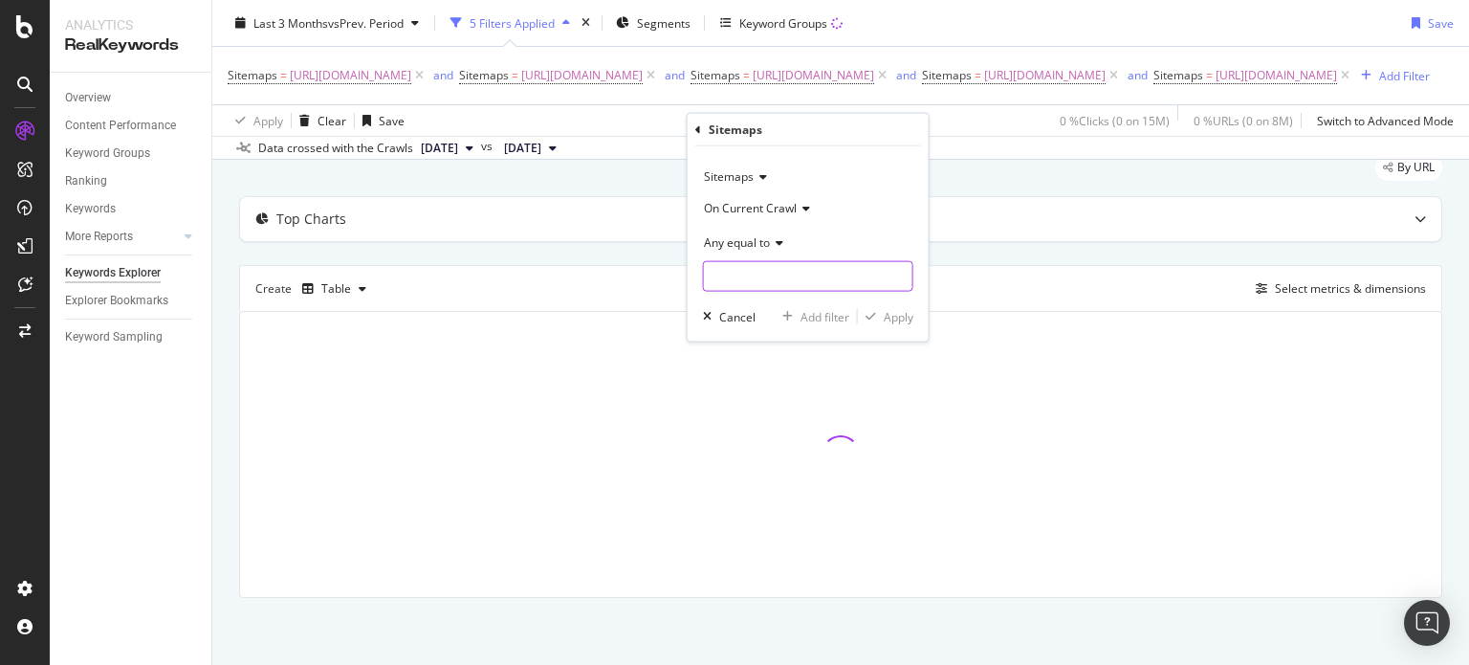
click at [734, 278] on input "text" at bounding box center [808, 276] width 208 height 31
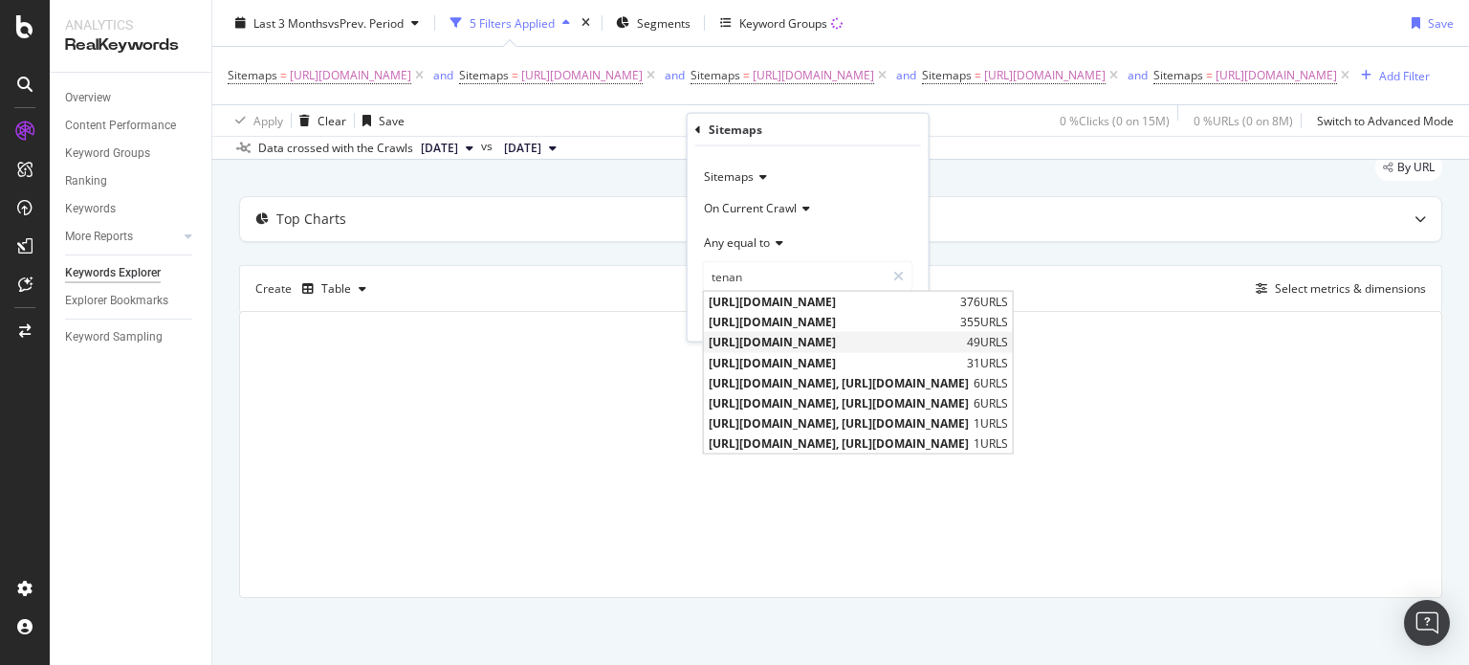
click at [821, 340] on span "[URL][DOMAIN_NAME]" at bounding box center [834, 342] width 253 height 16
type input "[URL][DOMAIN_NAME]"
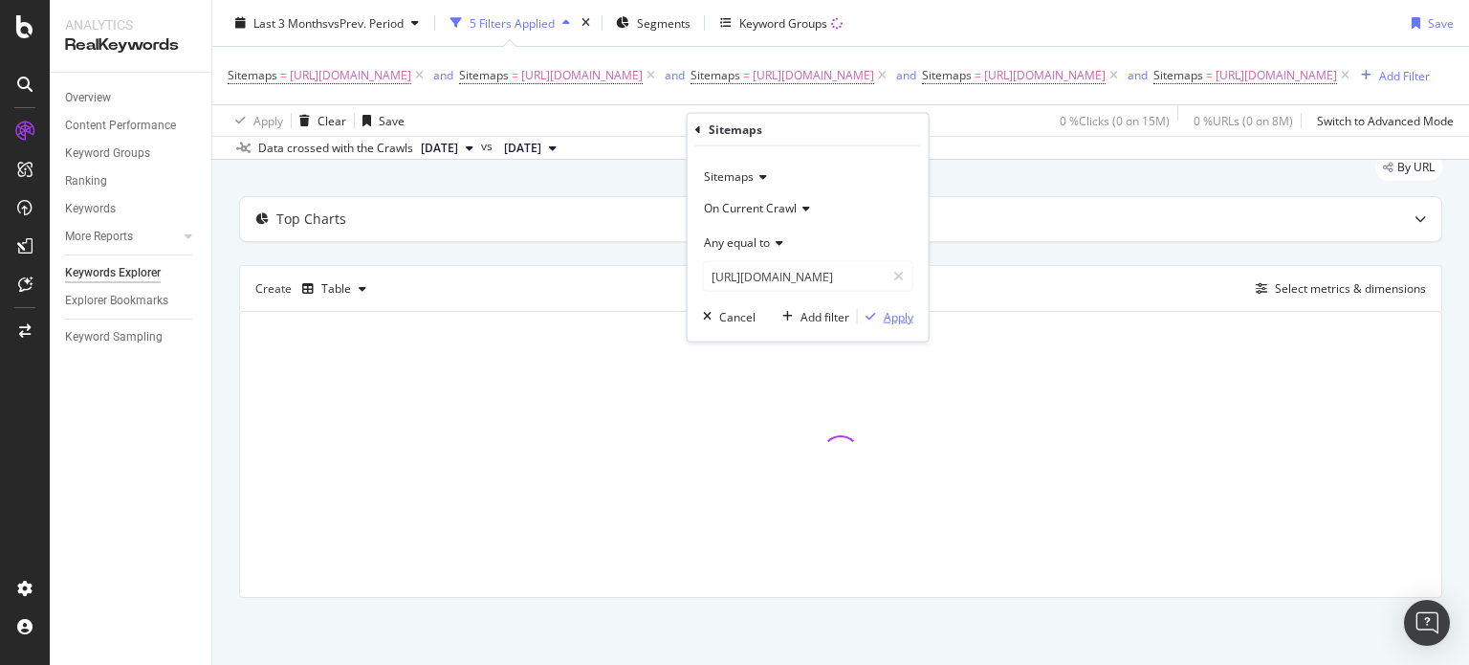
click at [899, 310] on div "Apply" at bounding box center [898, 316] width 30 height 16
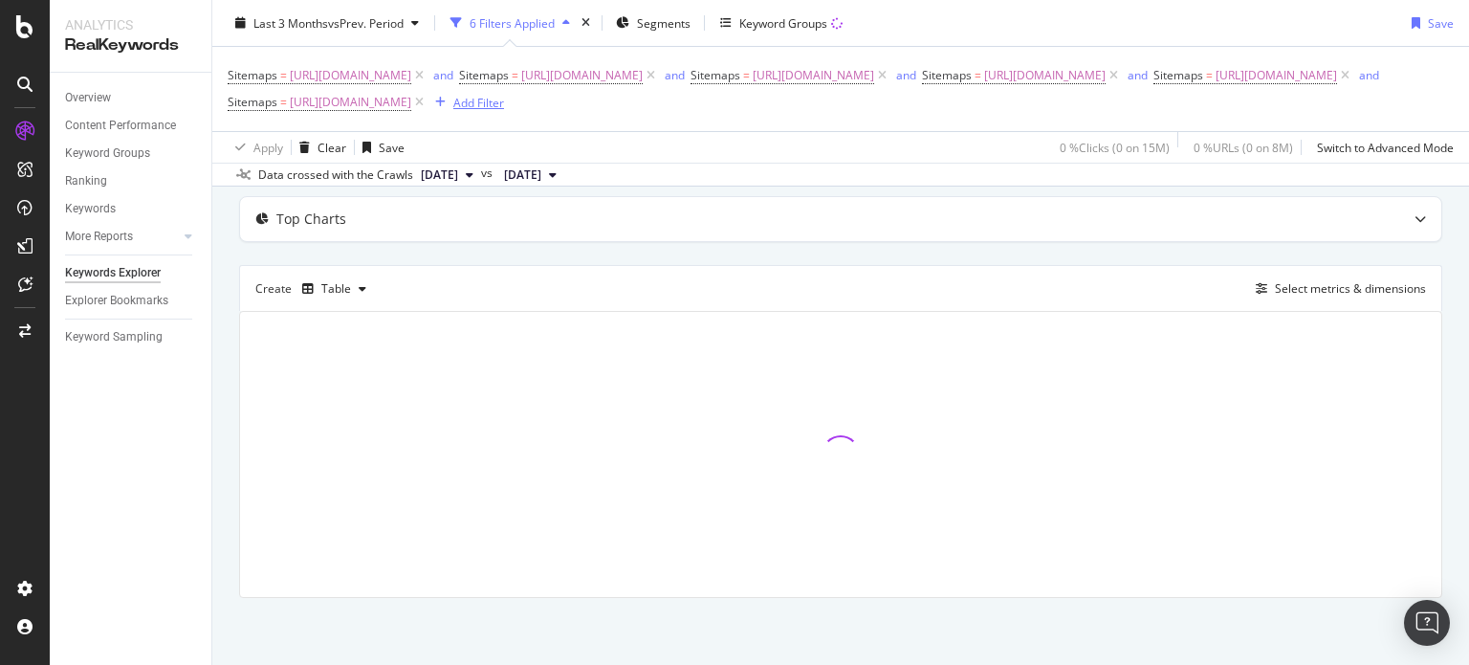
click at [504, 110] on div "Add Filter" at bounding box center [478, 102] width 51 height 16
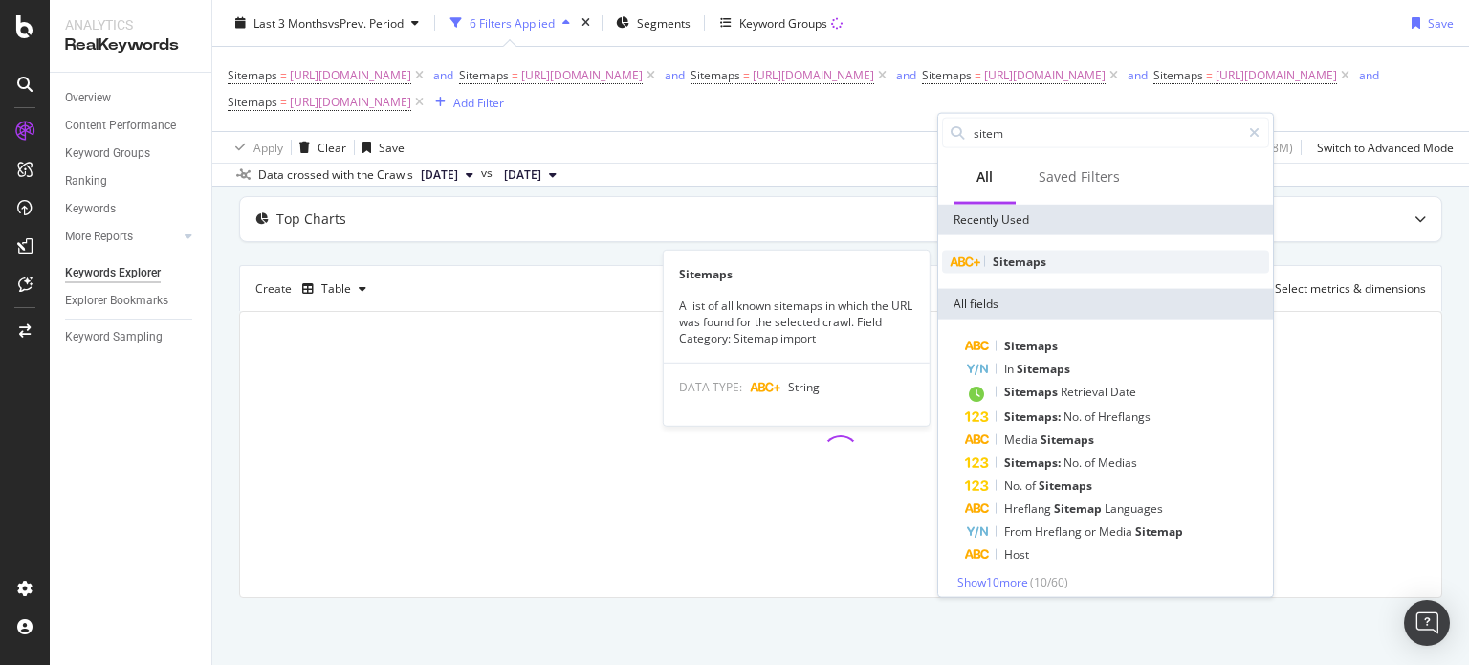
click at [1030, 265] on span "Sitemaps" at bounding box center [1019, 261] width 54 height 16
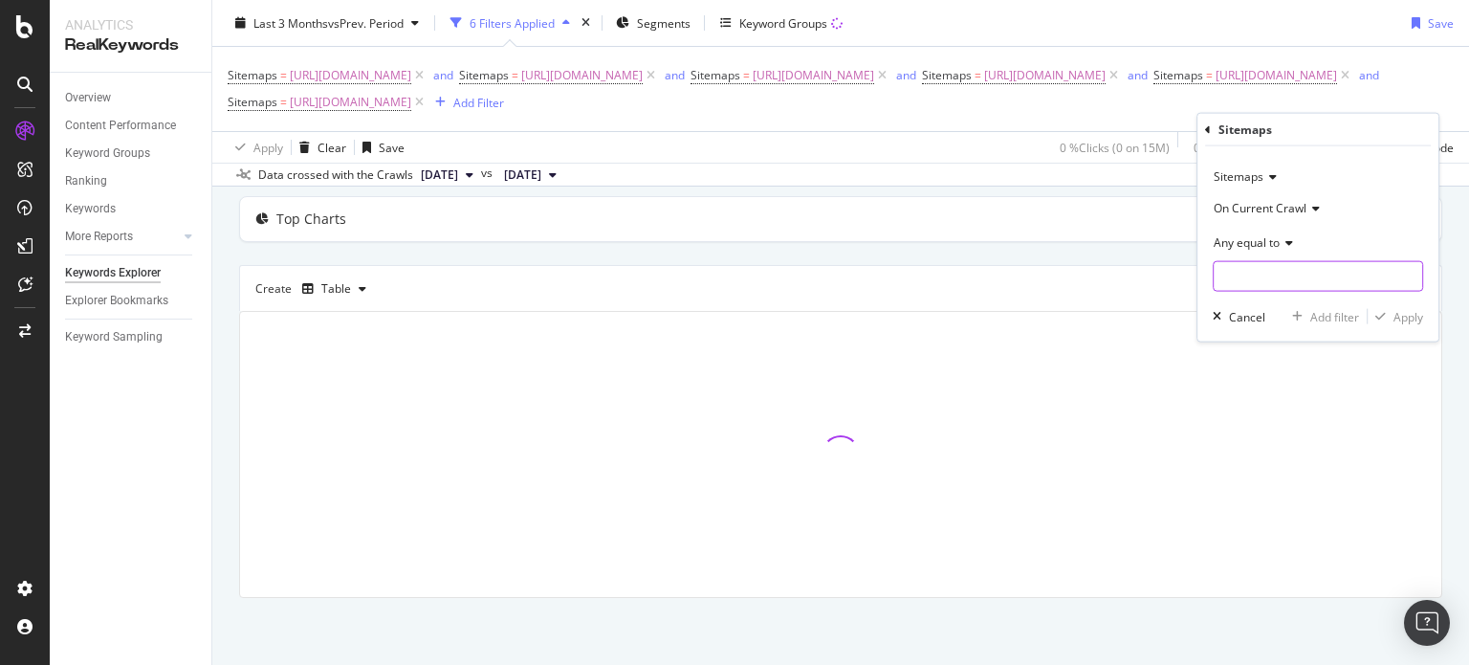
click at [1230, 273] on input "text" at bounding box center [1317, 276] width 208 height 31
click at [1259, 301] on span "[URL][DOMAIN_NAME]" at bounding box center [1296, 302] width 157 height 16
type input "[URL][DOMAIN_NAME]"
click at [1383, 321] on div "Apply" at bounding box center [1394, 316] width 55 height 17
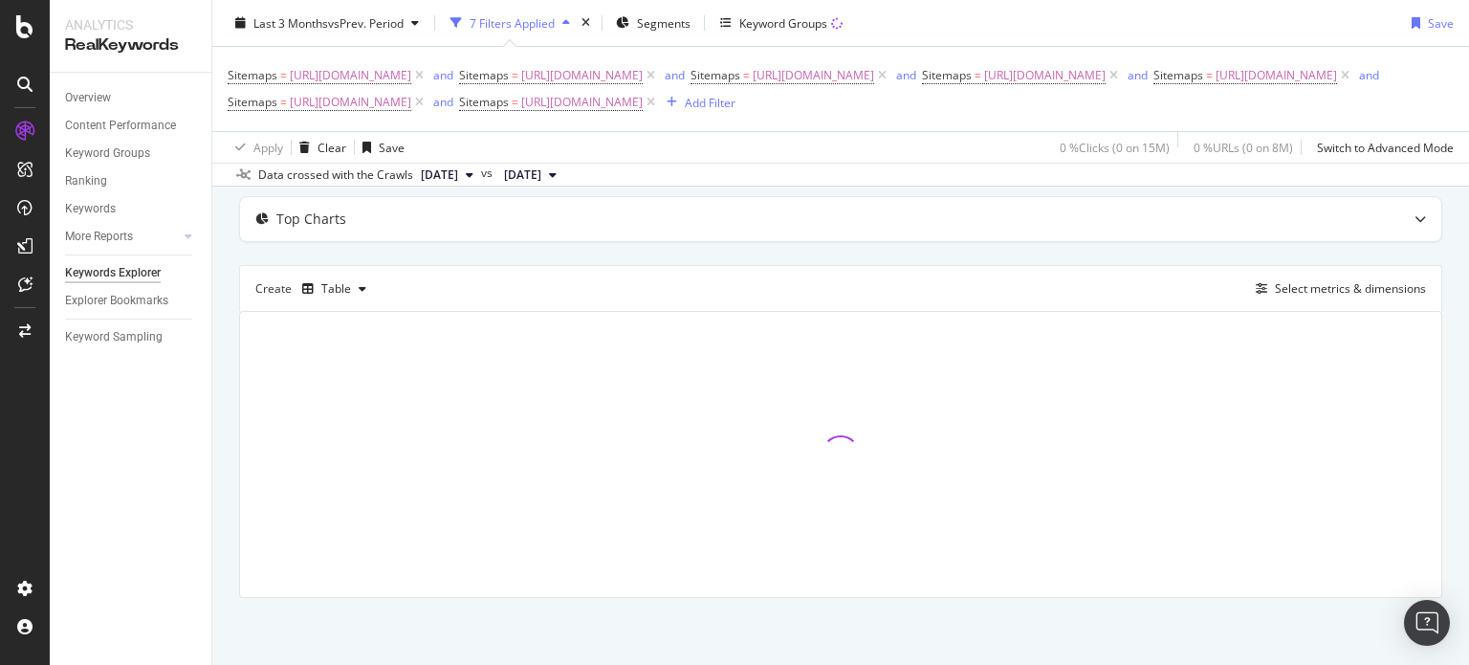
scroll to position [137, 0]
click at [458, 184] on span "[DATE]" at bounding box center [439, 174] width 37 height 17
click at [623, 256] on span "Last 10 Crawls" at bounding box center [517, 255] width 228 height 31
click at [670, 256] on div "Top Charts Create Table Select metrics & dimensions" at bounding box center [840, 397] width 1203 height 402
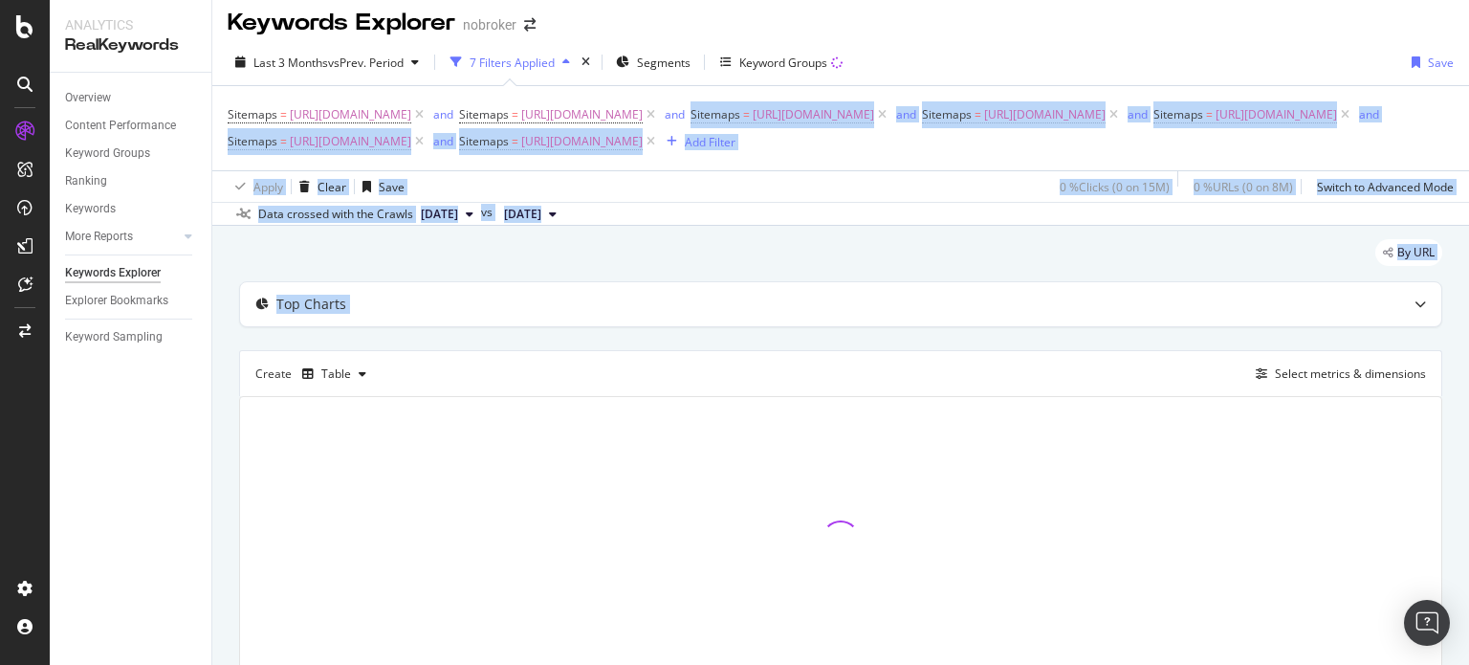
scroll to position [0, 0]
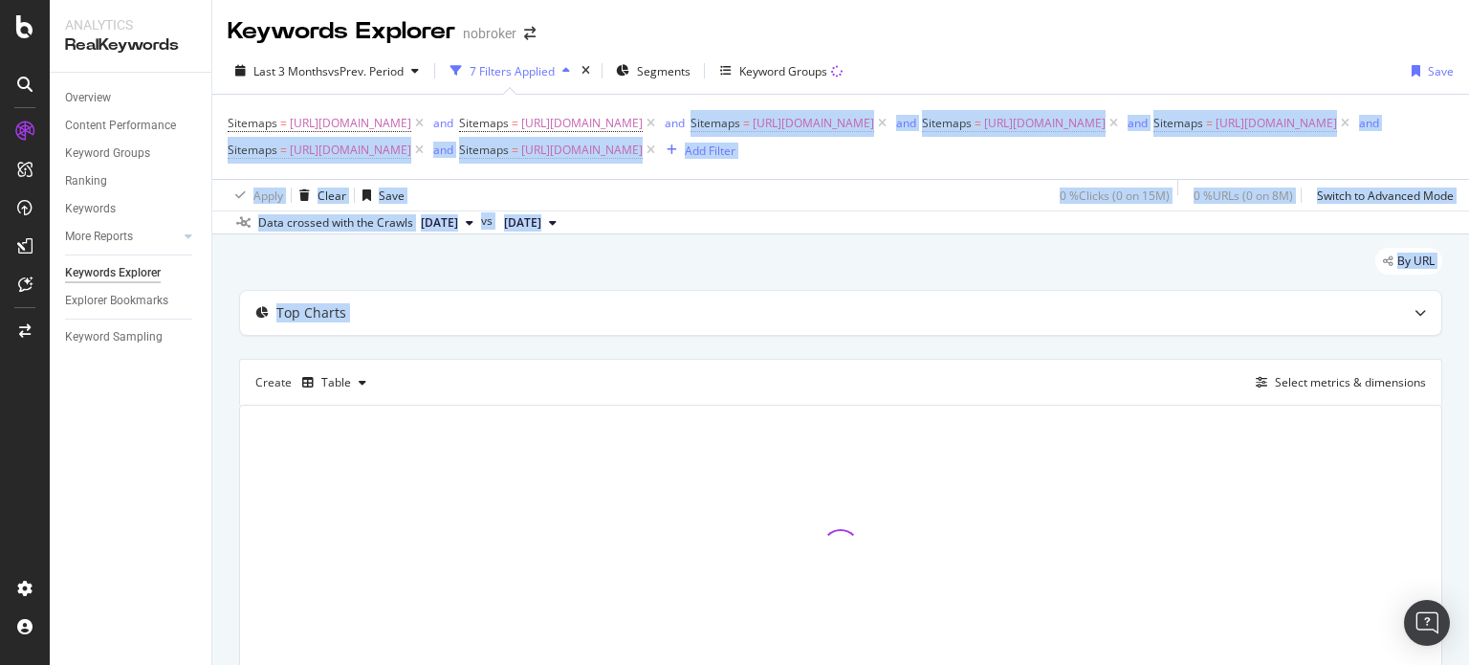
drag, startPoint x: 1468, startPoint y: 223, endPoint x: 1465, endPoint y: 102, distance: 120.5
click at [1465, 102] on div "Keywords Explorer nobroker Last 3 Months vs Prev. Period 7 Filters Applied Segm…" at bounding box center [840, 332] width 1256 height 665
click at [850, 233] on div "Data crossed with the Crawls [DATE] vs [DATE]" at bounding box center [840, 221] width 1256 height 23
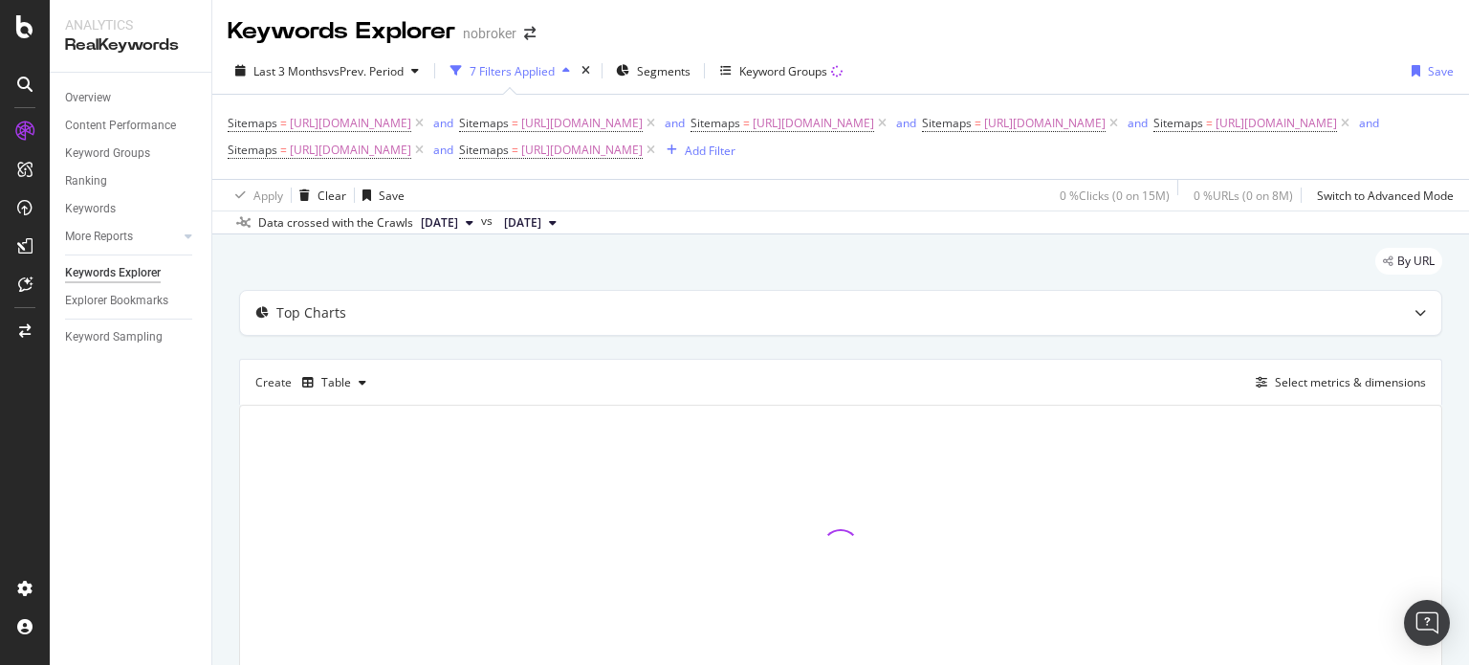
click at [458, 231] on span "[DATE]" at bounding box center [439, 222] width 37 height 17
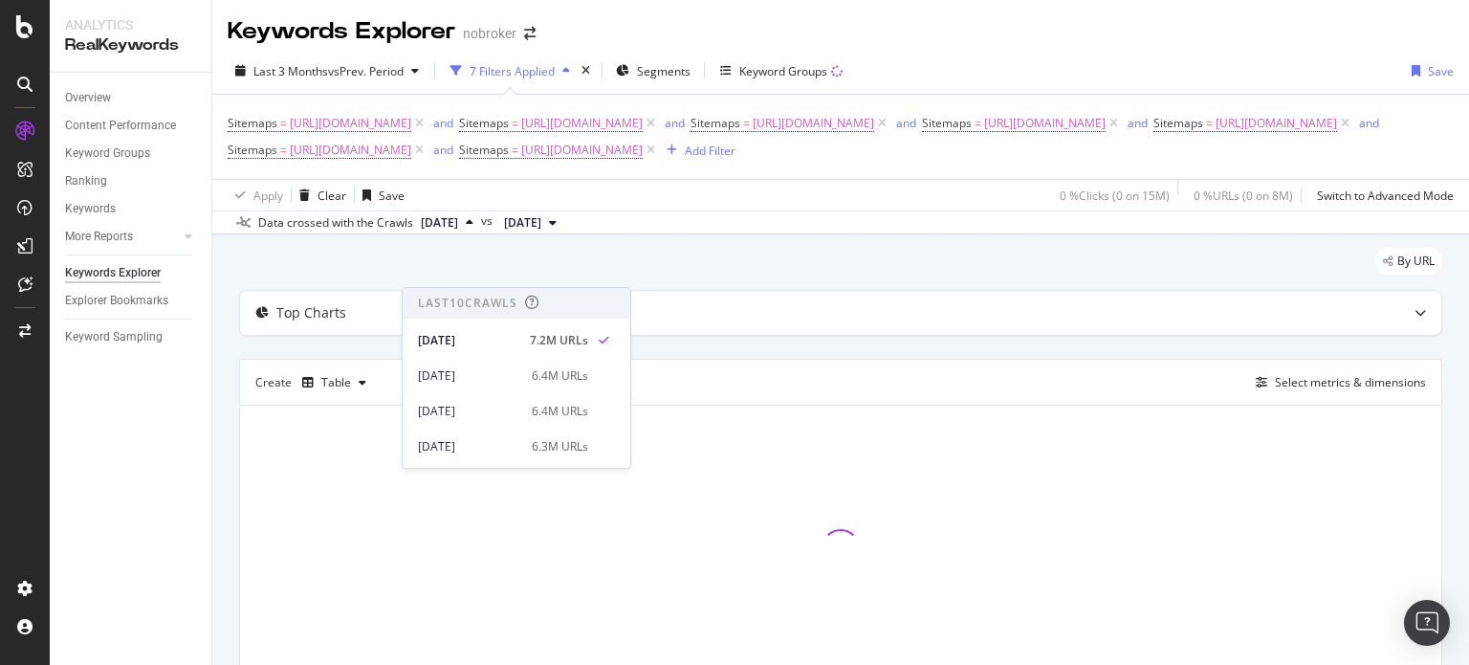
click at [765, 293] on div "By URL Top Charts Create Table Select metrics & dimensions" at bounding box center [840, 496] width 1256 height 524
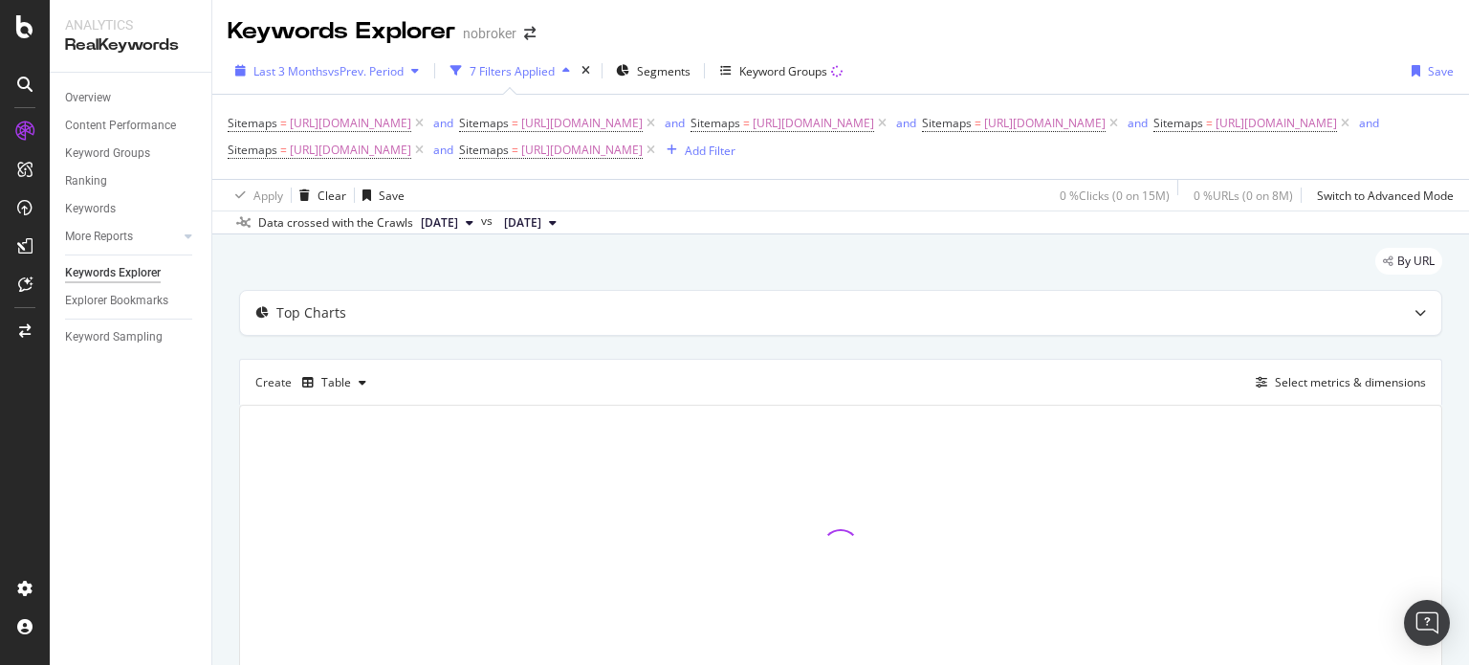
click at [303, 63] on span "Last 3 Months" at bounding box center [290, 71] width 75 height 16
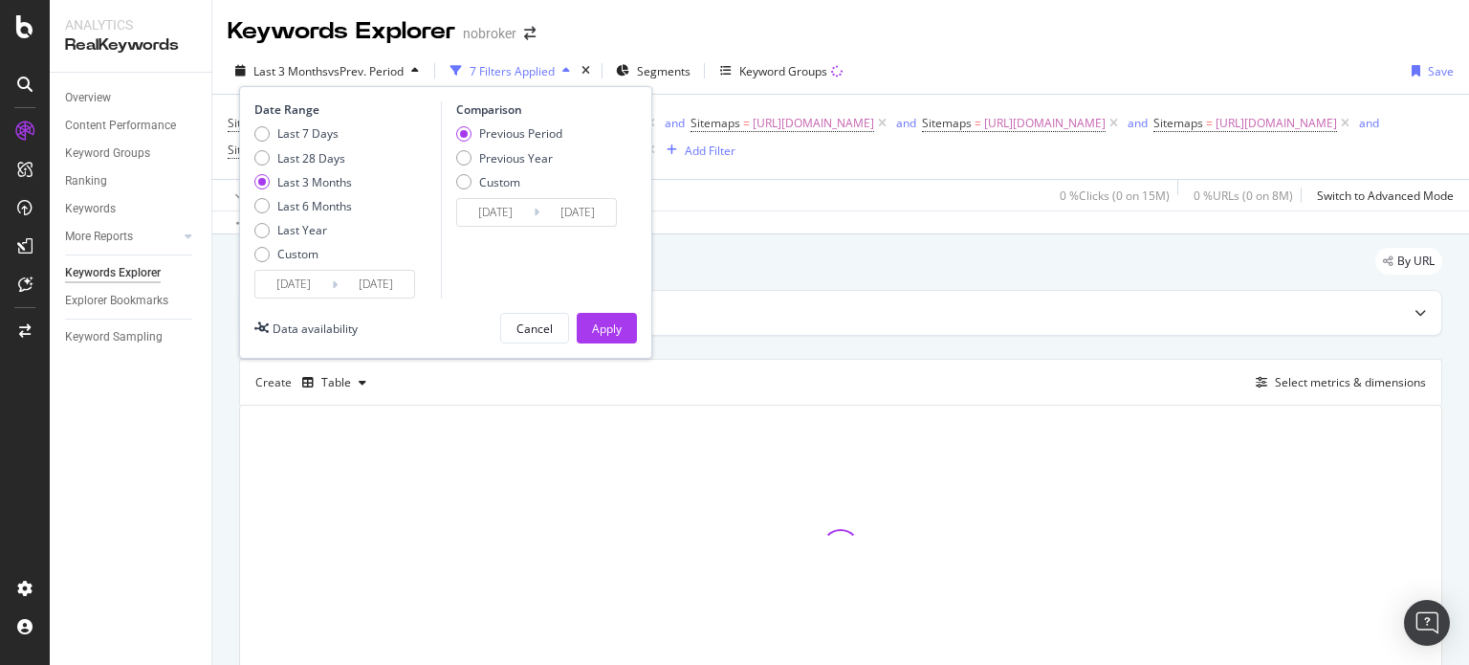
click at [321, 183] on div "Last 3 Months" at bounding box center [314, 182] width 75 height 16
click at [307, 236] on div "Last Year" at bounding box center [302, 230] width 50 height 16
type input "[DATE]"
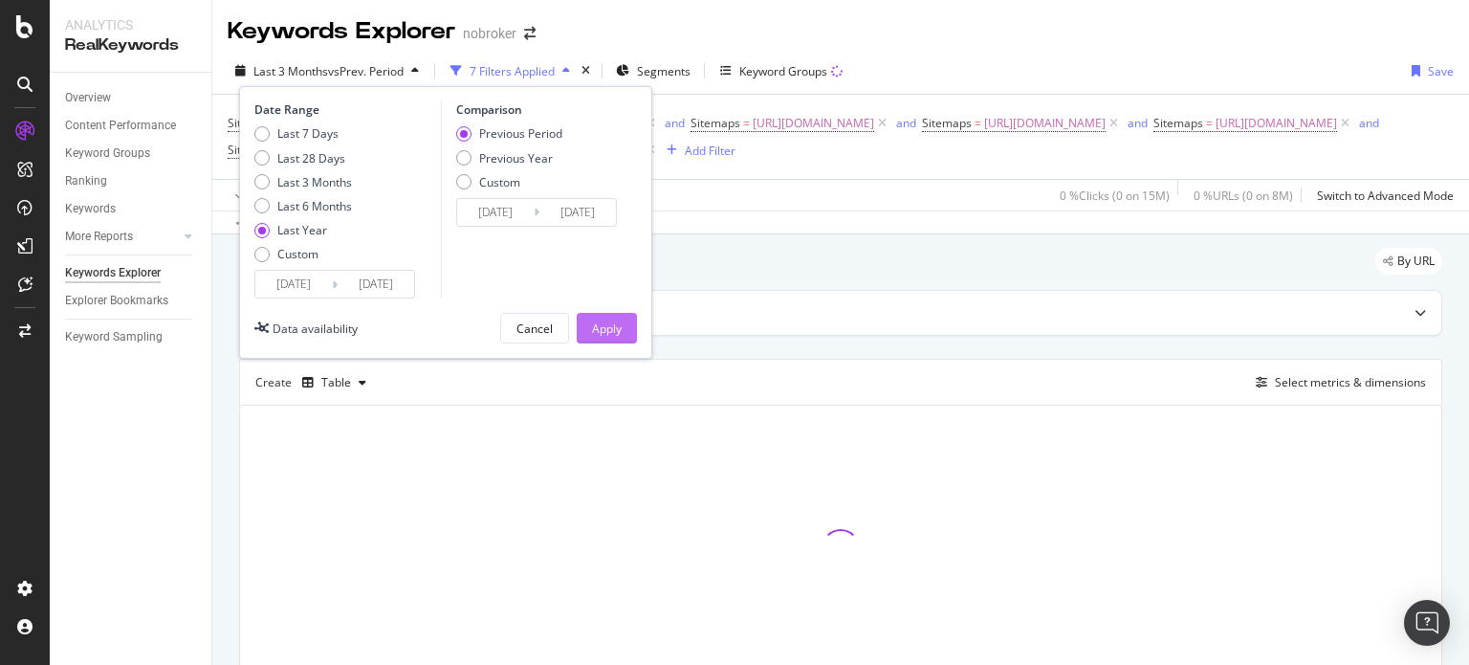
click at [621, 322] on button "Apply" at bounding box center [607, 328] width 60 height 31
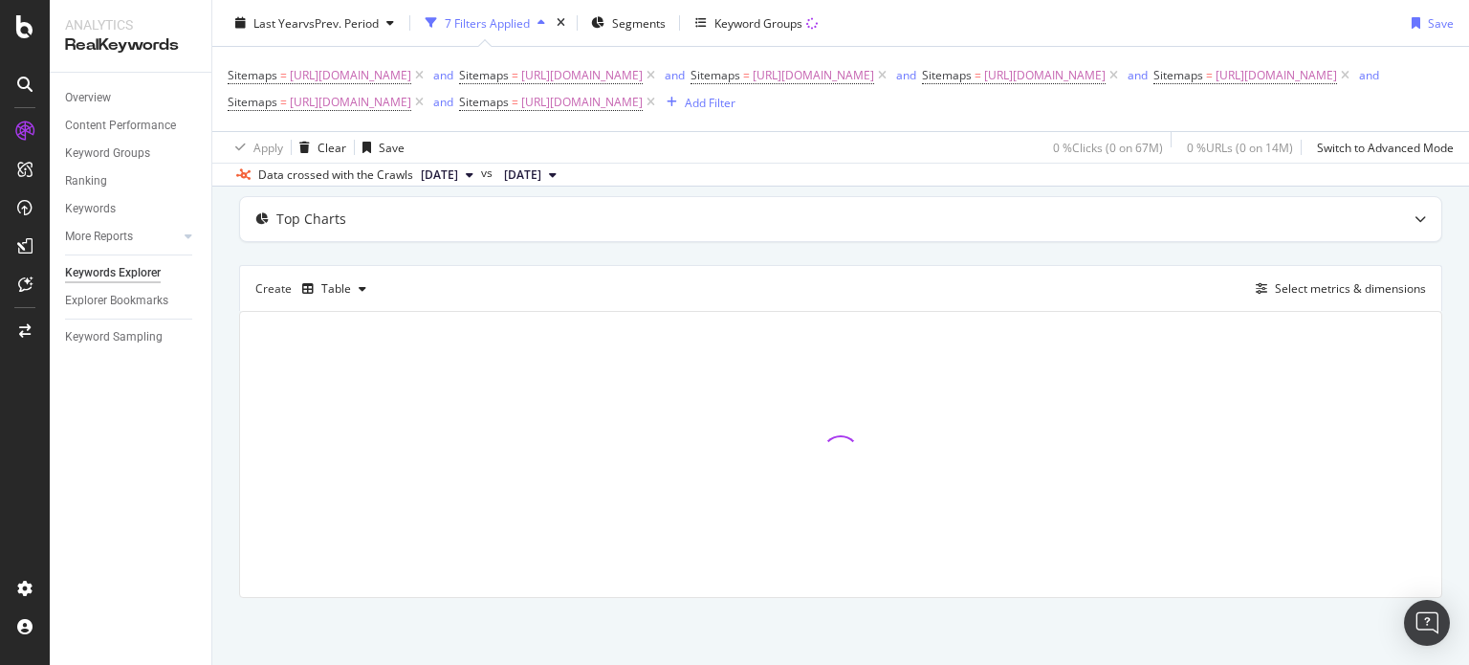
scroll to position [145, 0]
click at [1323, 259] on div "Top Charts Create Table Select metrics & dimensions" at bounding box center [840, 397] width 1203 height 402
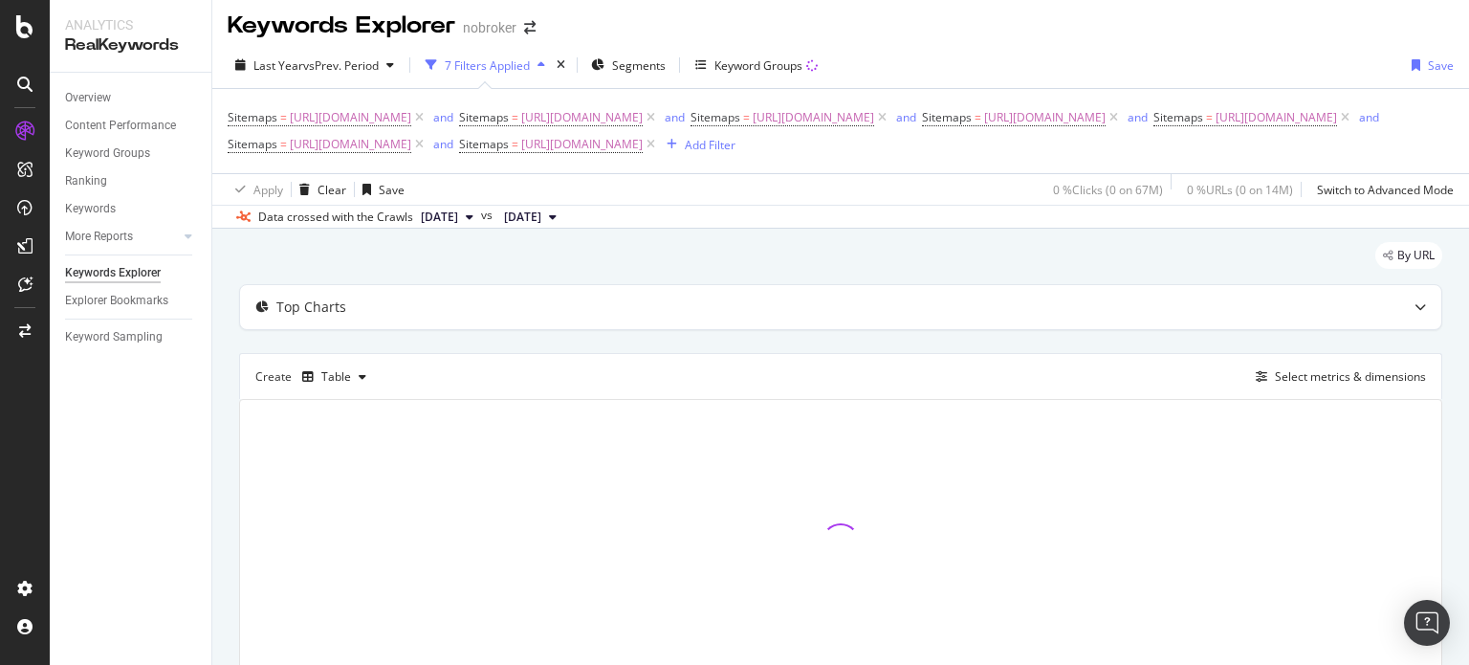
scroll to position [0, 0]
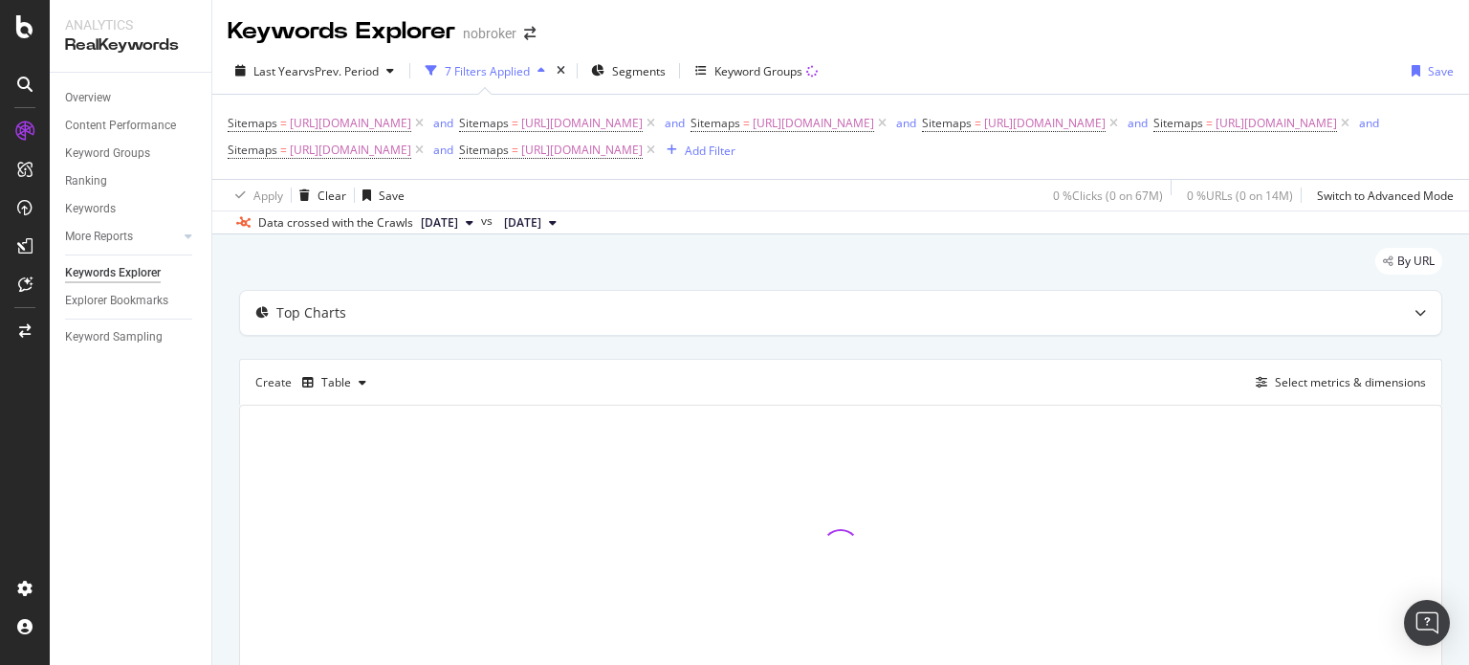
click at [922, 54] on div "Last Year vs Prev. Period 7 Filters Applied Segments Keyword Groups Save Sitema…" at bounding box center [840, 141] width 1256 height 186
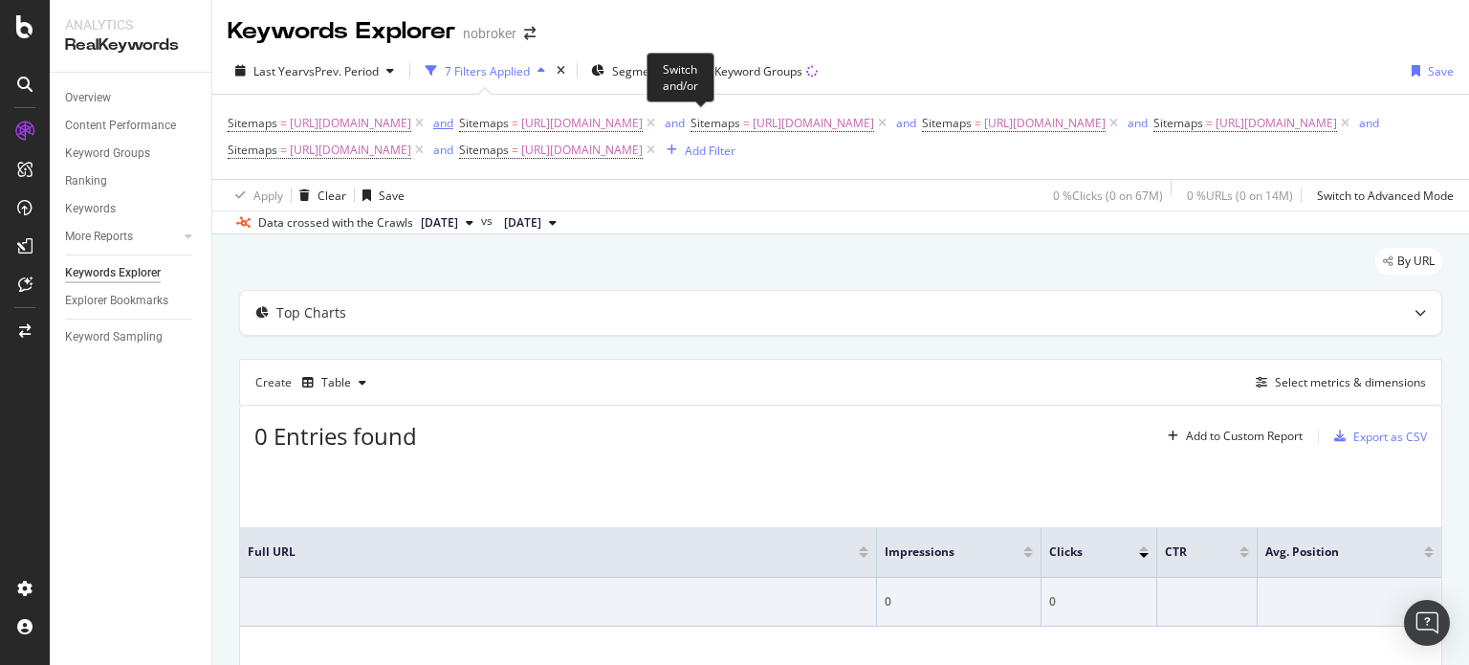
click at [453, 122] on div "and" at bounding box center [443, 123] width 20 height 16
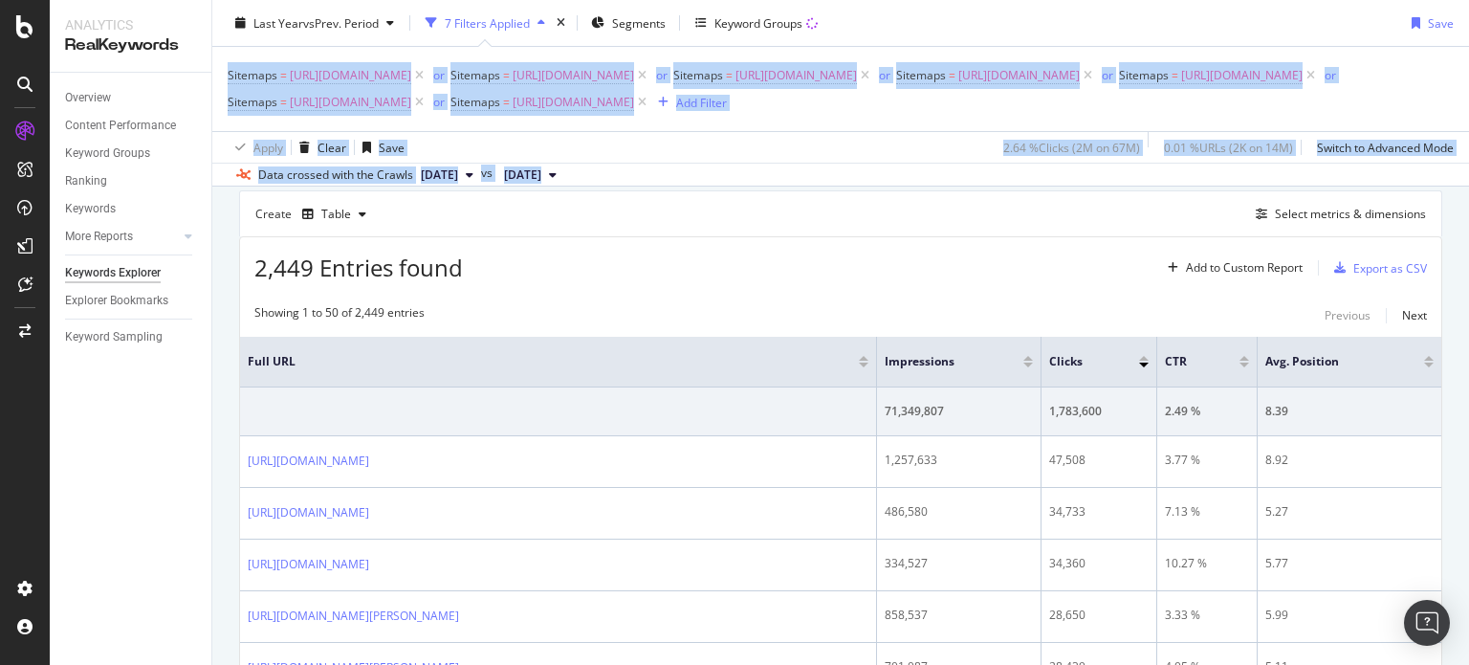
scroll to position [172, 0]
drag, startPoint x: 1468, startPoint y: 83, endPoint x: 1468, endPoint y: 117, distance: 33.5
click at [1468, 117] on div "Keywords Explorer nobroker Last Year vs Prev. Period 7 Filters Applied Segments…" at bounding box center [840, 332] width 1256 height 665
drag, startPoint x: 872, startPoint y: 394, endPoint x: 662, endPoint y: 407, distance: 210.8
click at [662, 383] on th "Full URL" at bounding box center [558, 358] width 637 height 51
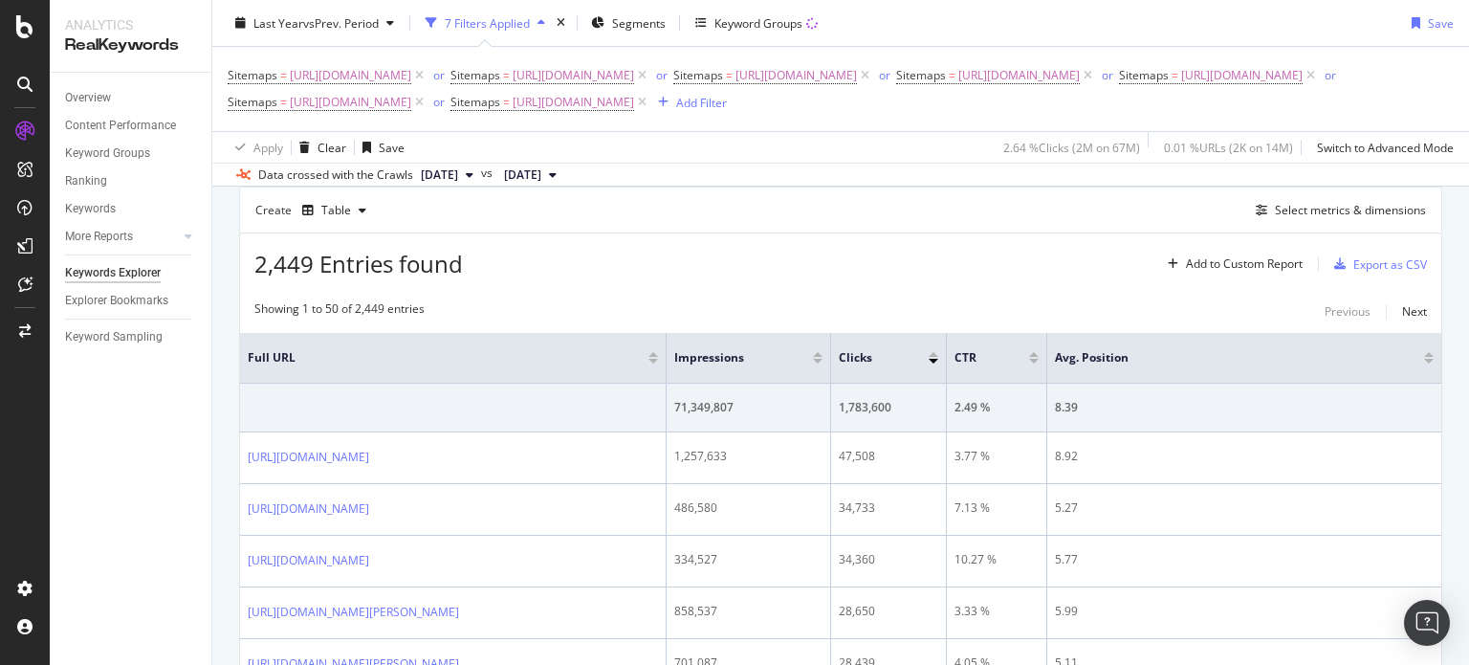
click at [796, 280] on div "2,449 Entries found Add to Custom Report Export as CSV" at bounding box center [840, 256] width 1201 height 47
click at [1361, 272] on div "Export as CSV" at bounding box center [1390, 264] width 74 height 16
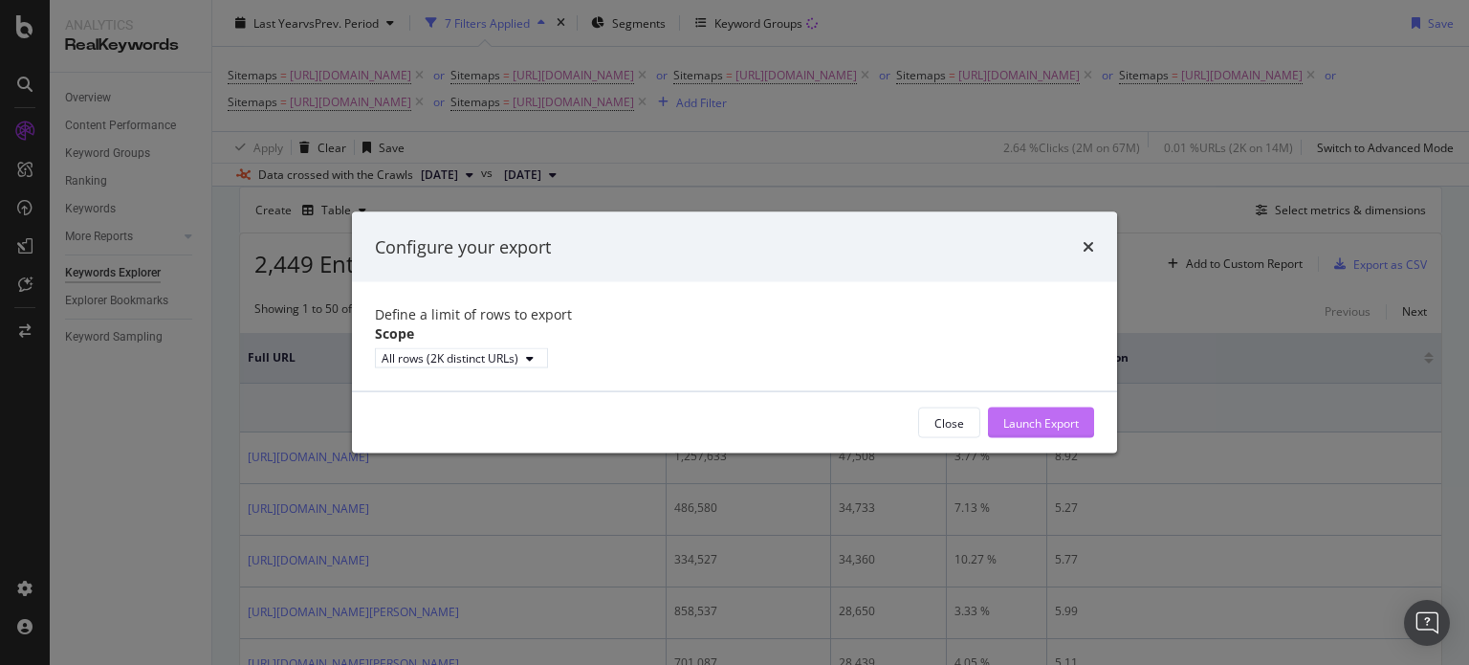
click at [1006, 437] on div "Launch Export" at bounding box center [1041, 422] width 76 height 29
